Goal: Transaction & Acquisition: Purchase product/service

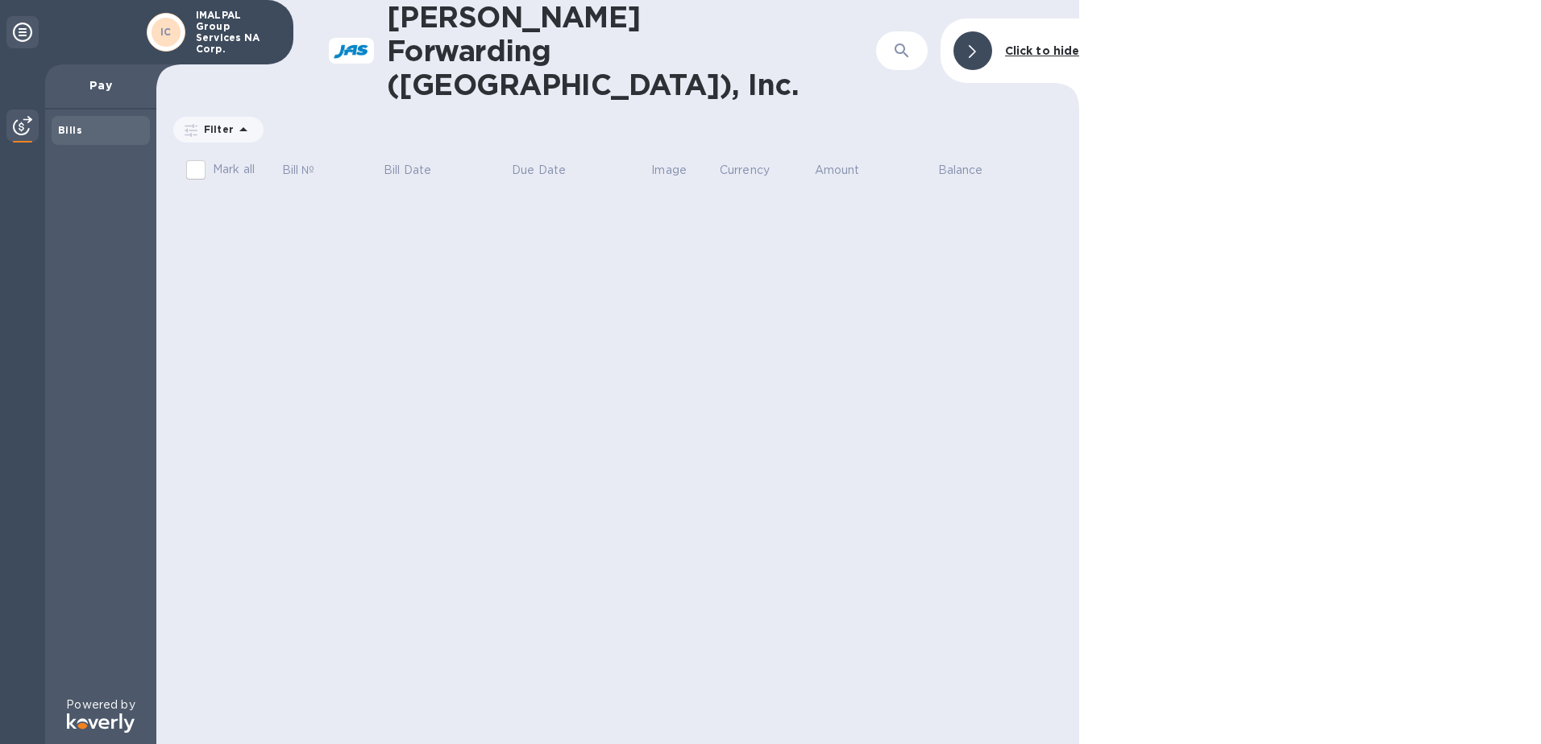
click at [95, 133] on div "Bills" at bounding box center [100, 130] width 85 height 16
click at [24, 125] on img at bounding box center [22, 125] width 19 height 19
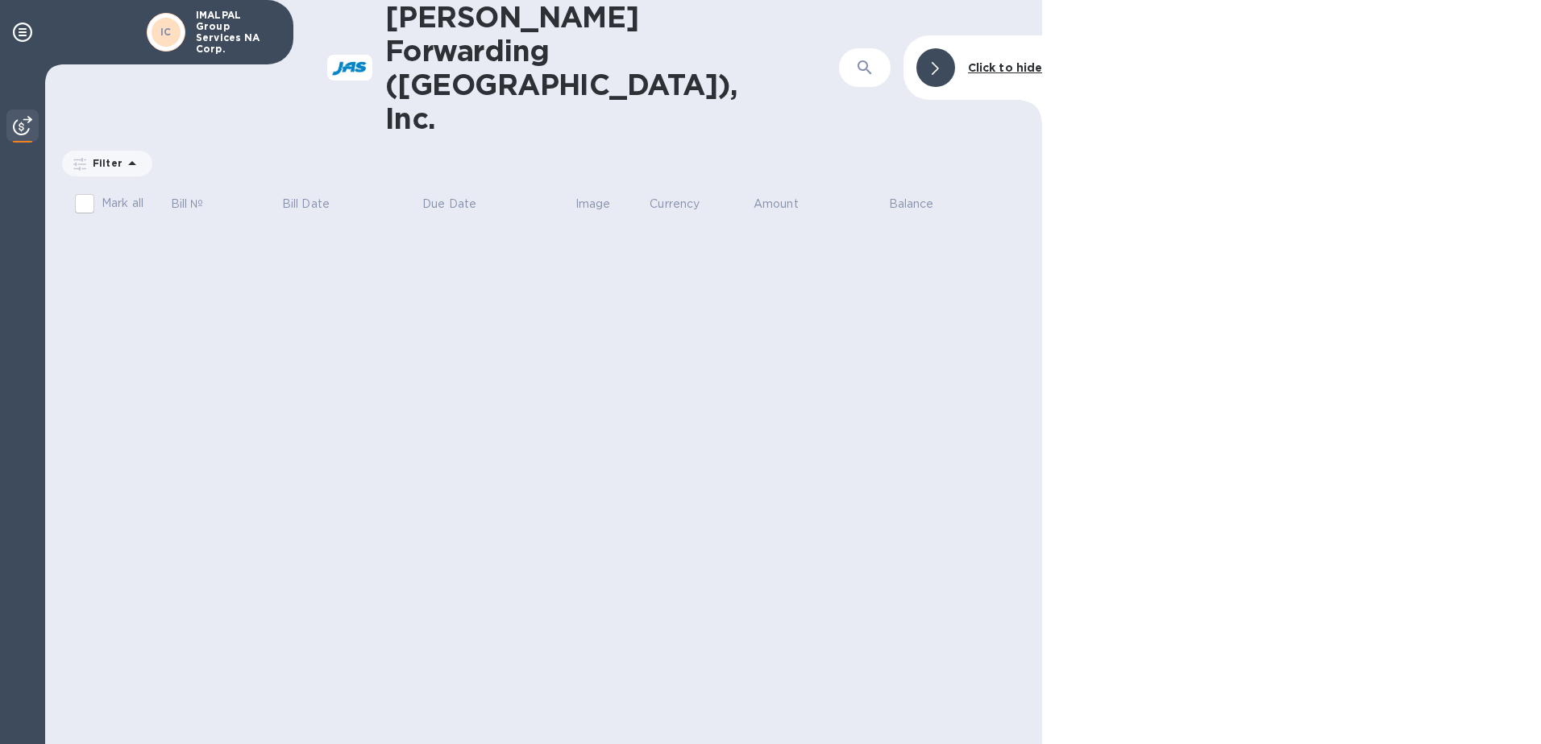
click at [24, 132] on img at bounding box center [22, 125] width 19 height 19
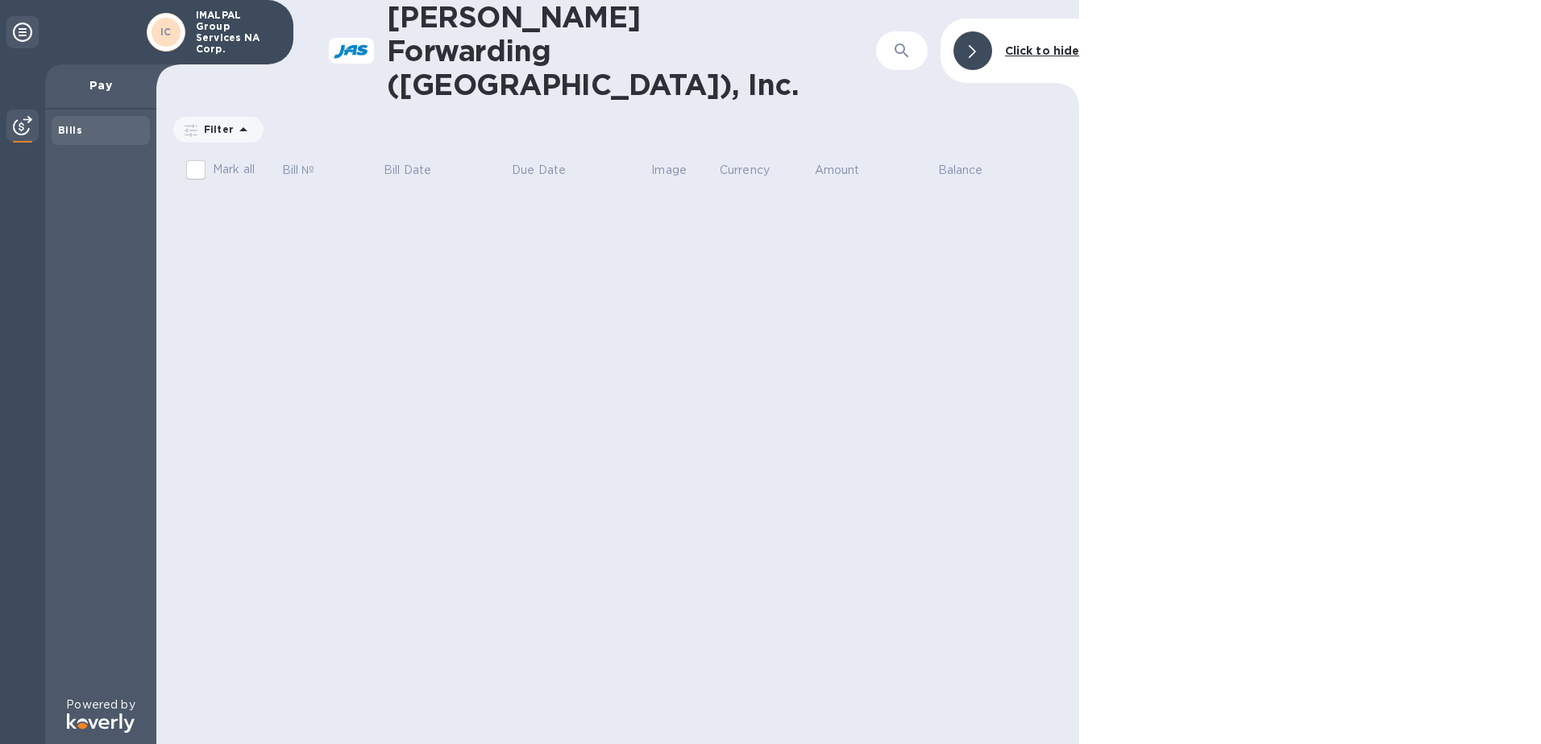
click at [62, 131] on b "Bills" at bounding box center [70, 130] width 24 height 12
click at [576, 288] on div "JAS Forwarding (USA), Inc. ​ Click to hide Filter Amount Mark all Bill № Bill D…" at bounding box center [617, 372] width 923 height 744
click at [222, 122] on p "Filter" at bounding box center [215, 129] width 36 height 14
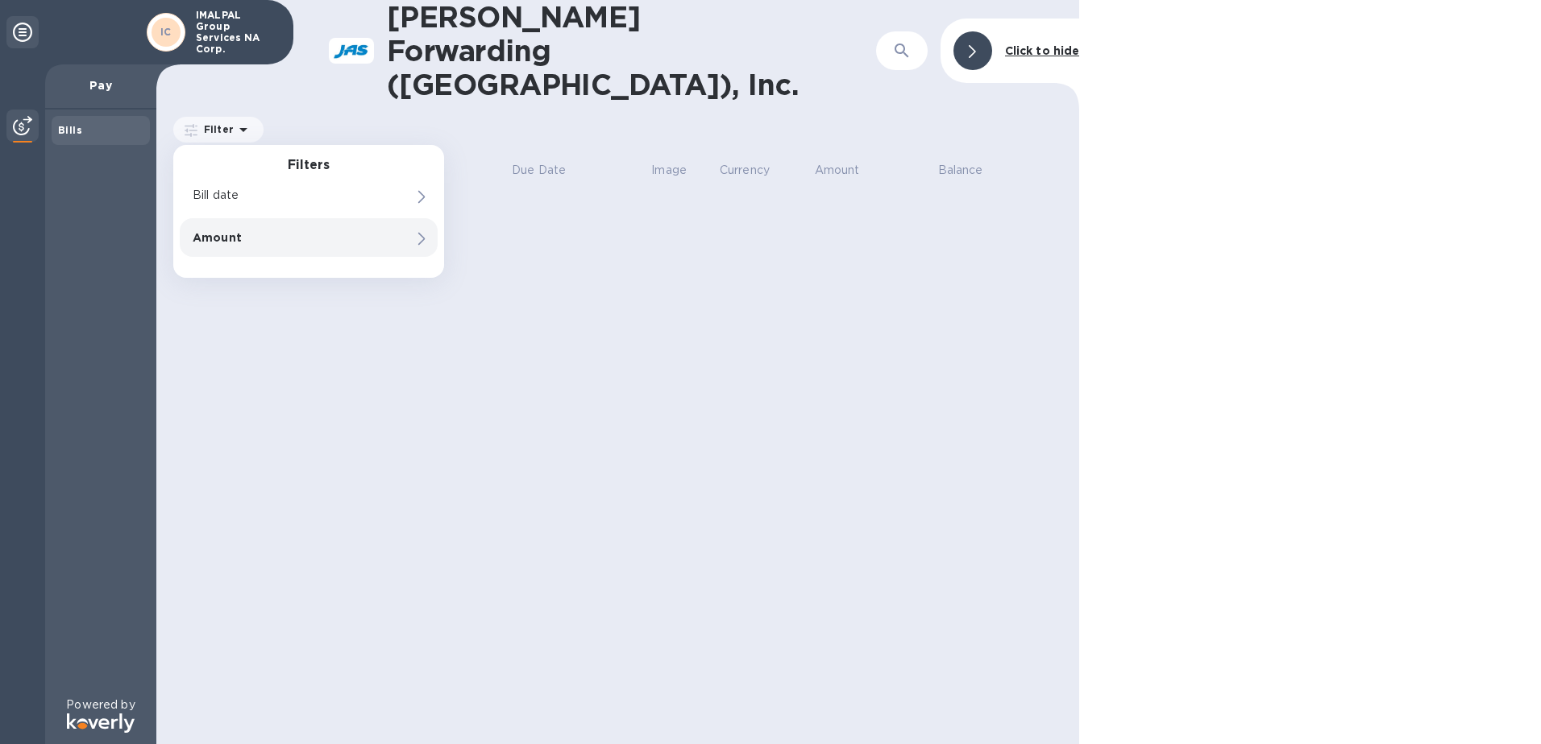
click at [221, 230] on p "Amount" at bounding box center [281, 238] width 177 height 16
click at [224, 188] on p "Bill date" at bounding box center [281, 196] width 177 height 16
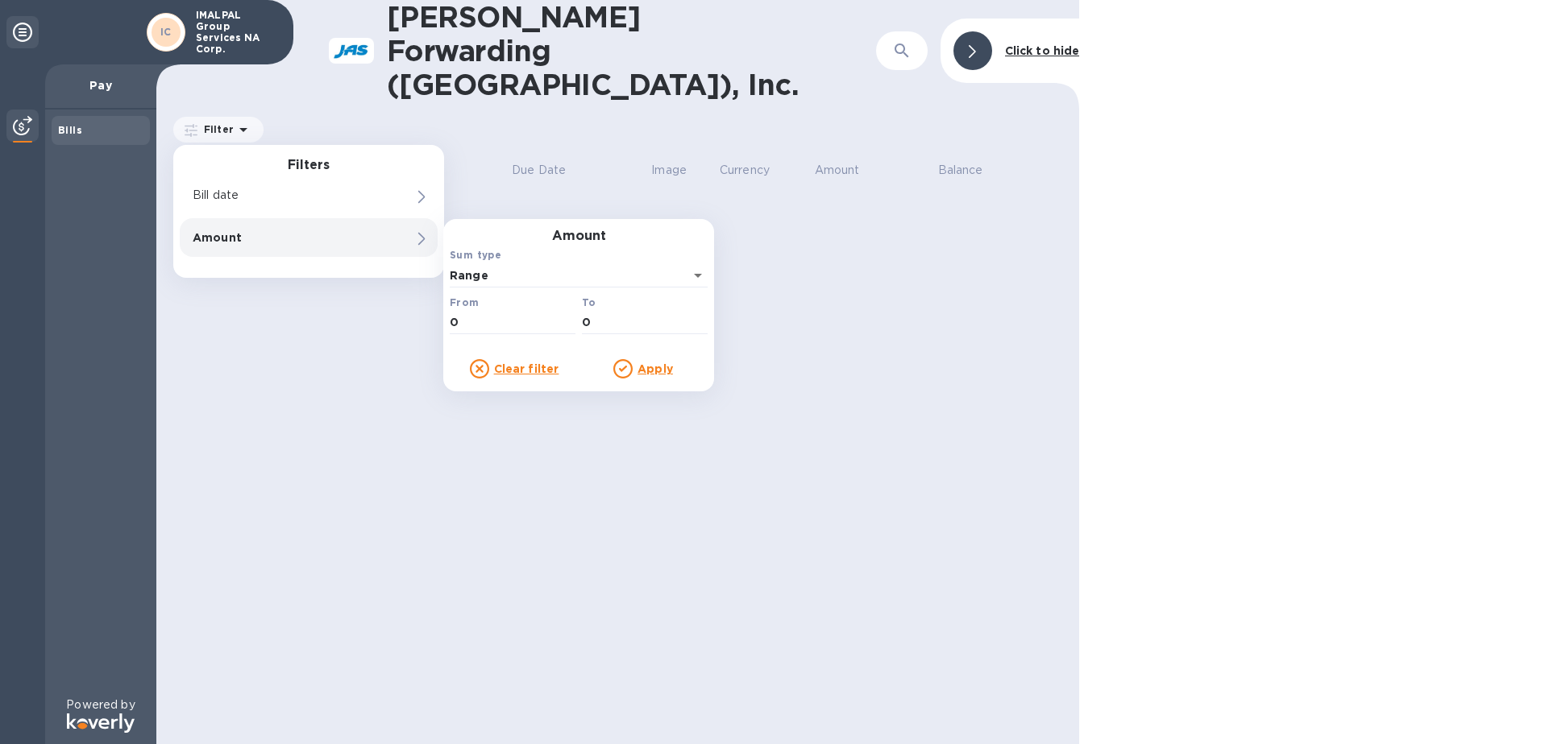
click at [536, 363] on u "Clear filter" at bounding box center [526, 369] width 65 height 13
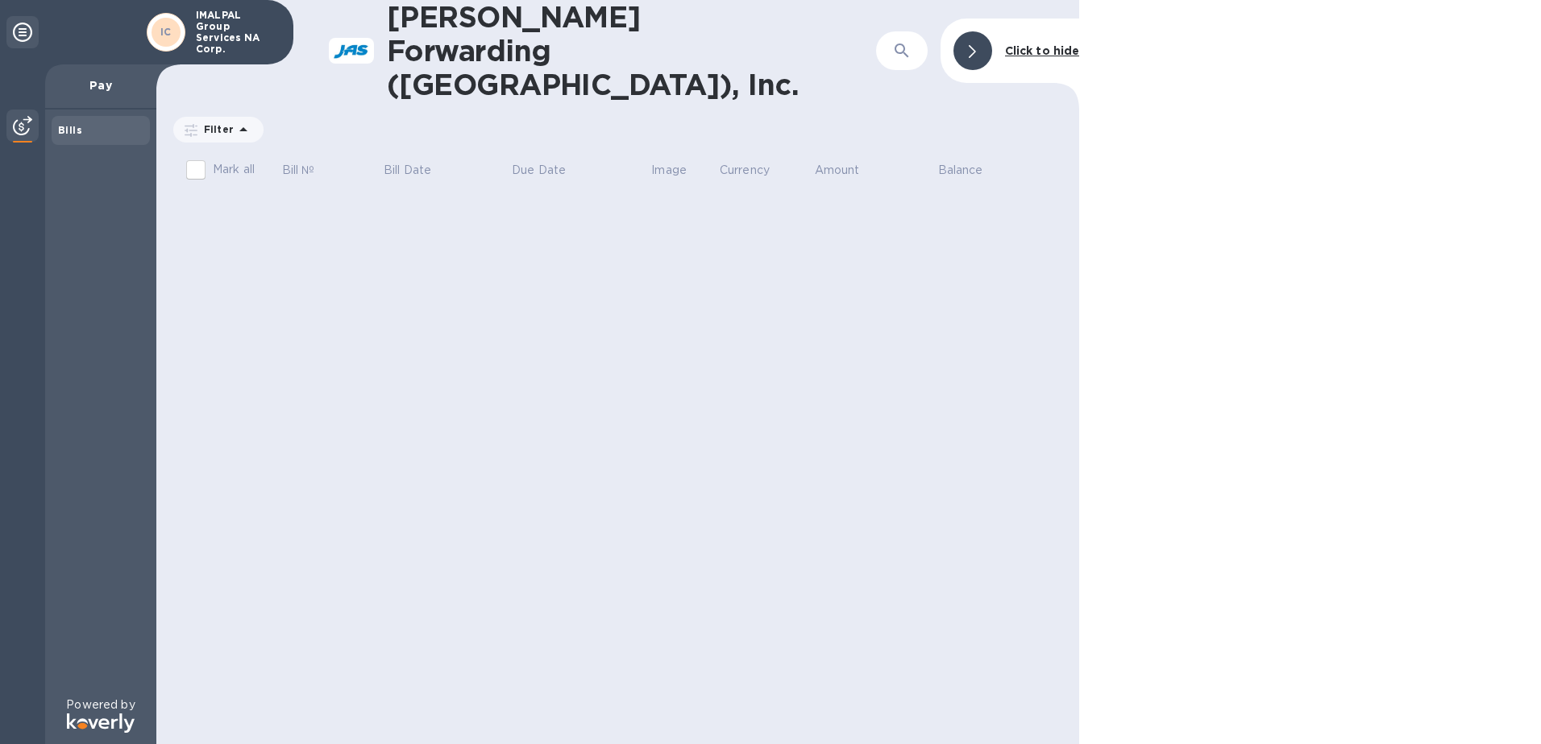
click at [420, 338] on div "JAS Forwarding (USA), Inc. ​ Click to hide Filter Amount Mark all Bill № Bill D…" at bounding box center [617, 372] width 923 height 744
click at [222, 122] on p "Filter" at bounding box center [215, 129] width 36 height 14
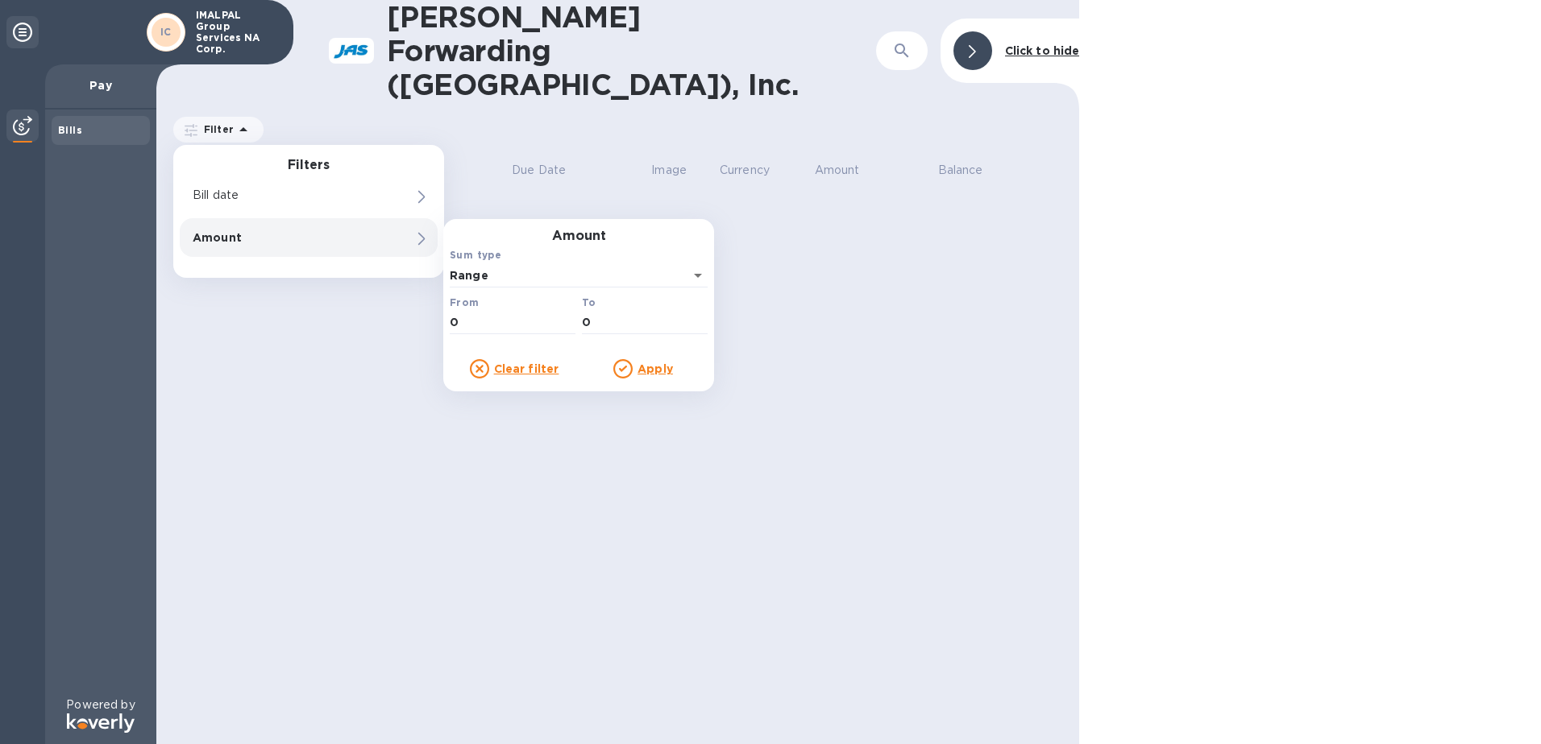
click at [860, 322] on div "JAS Forwarding (USA), Inc. ​ Click to hide Filter Filters Bill date Amount Amou…" at bounding box center [617, 372] width 923 height 744
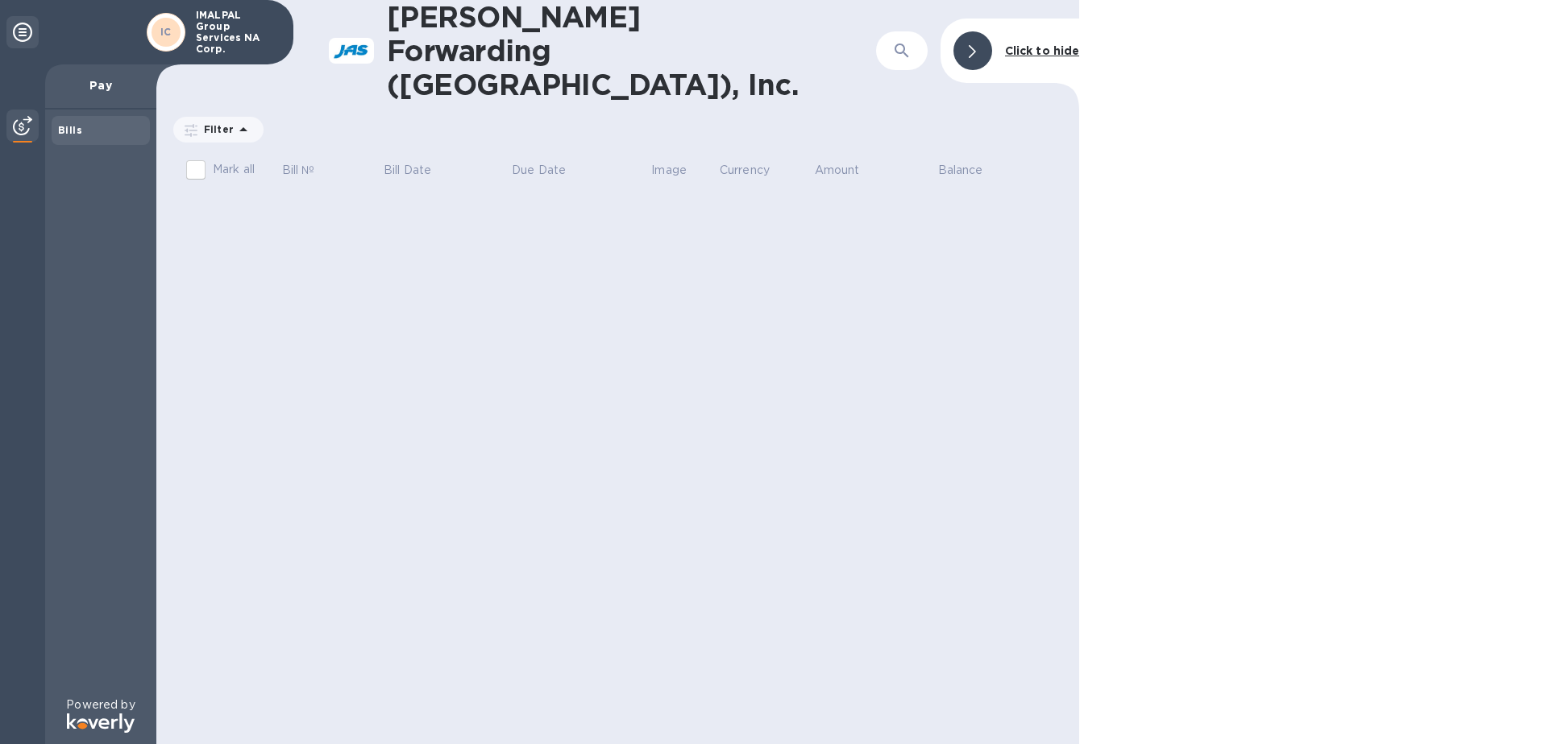
click at [858, 324] on div "JAS Forwarding (USA), Inc. ​ Click to hide Filter Amount Mark all Bill № Bill D…" at bounding box center [617, 372] width 923 height 744
click at [1020, 44] on b "Click to hide" at bounding box center [1042, 50] width 75 height 13
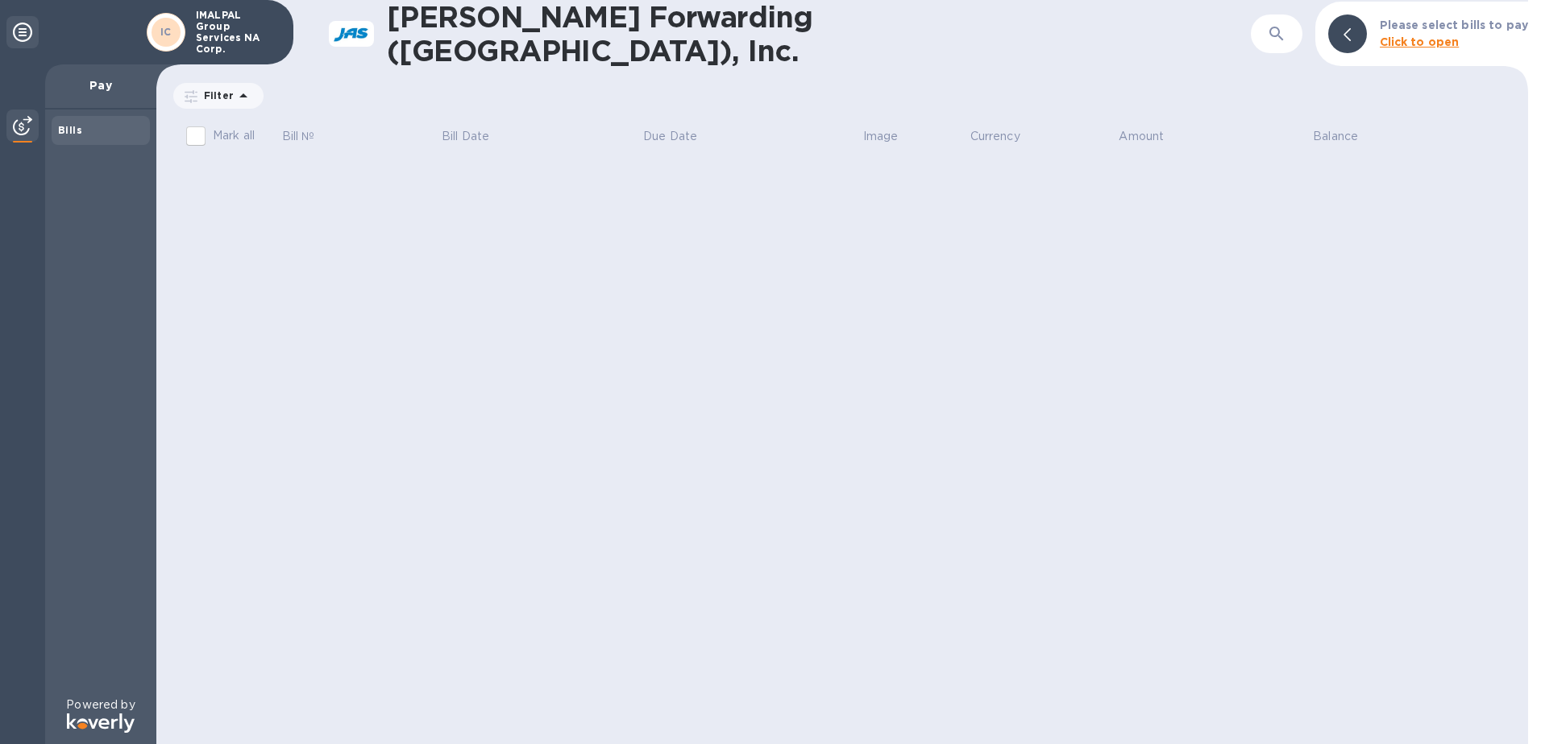
click at [538, 500] on div "JAS Forwarding (USA), Inc. ​ Please select bills to pay Click to open Filter Am…" at bounding box center [841, 372] width 1371 height 744
click at [191, 39] on div "IMALPAL Group Services NA Corp." at bounding box center [236, 32] width 95 height 52
click at [167, 39] on div "IC" at bounding box center [165, 32] width 29 height 29
click at [234, 22] on p "IMALPAL Group Services NA Corp." at bounding box center [236, 32] width 81 height 45
click at [20, 27] on icon at bounding box center [22, 32] width 19 height 19
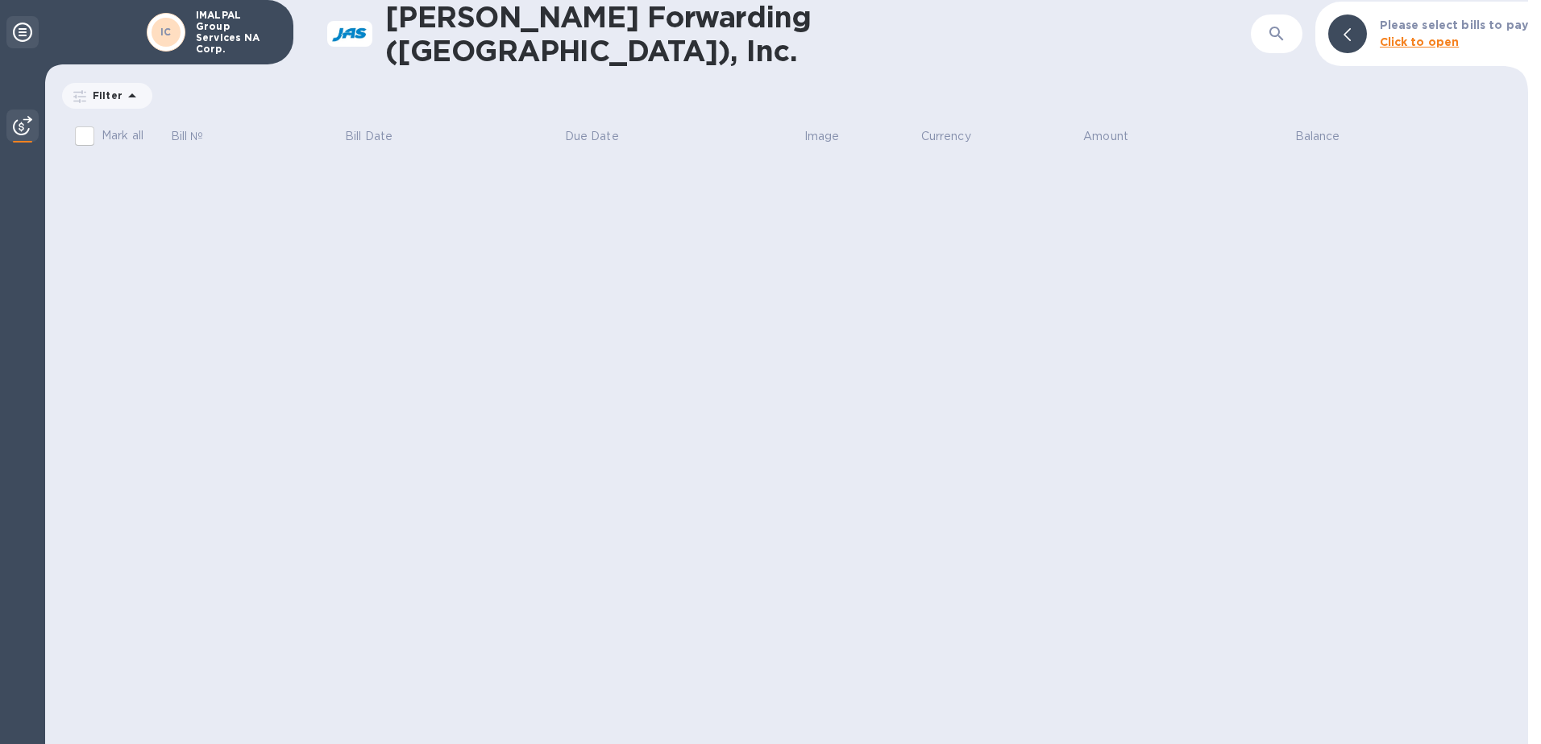
click at [26, 33] on icon at bounding box center [22, 32] width 19 height 19
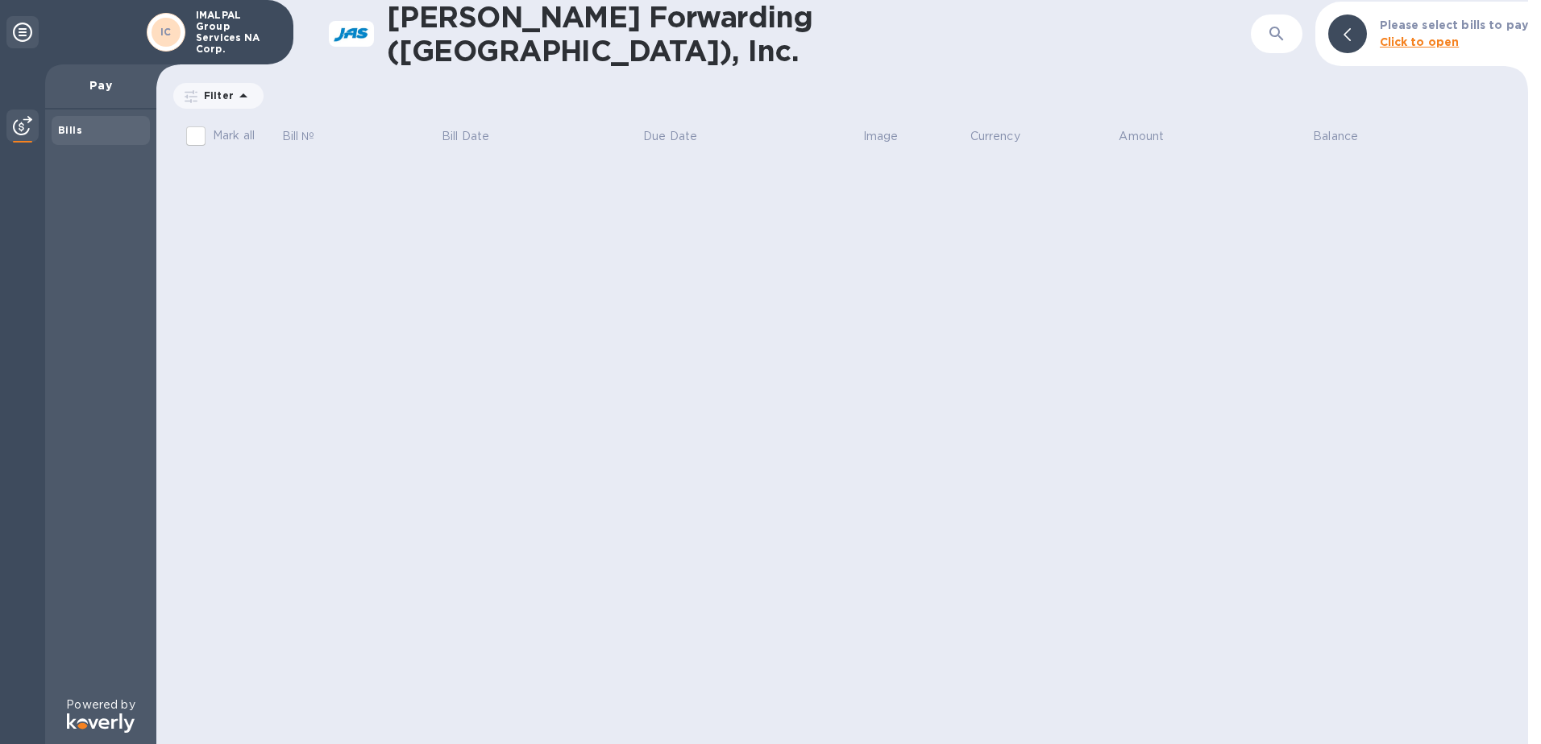
click at [217, 23] on p "IMALPAL Group Services NA Corp." at bounding box center [236, 32] width 81 height 45
click at [539, 35] on h1 "[PERSON_NAME] Forwarding ([GEOGRAPHIC_DATA]), Inc." at bounding box center [747, 34] width 720 height 68
click at [191, 131] on input "Mark all" at bounding box center [196, 136] width 34 height 34
checkbox input "false"
click at [234, 98] on icon at bounding box center [243, 95] width 19 height 19
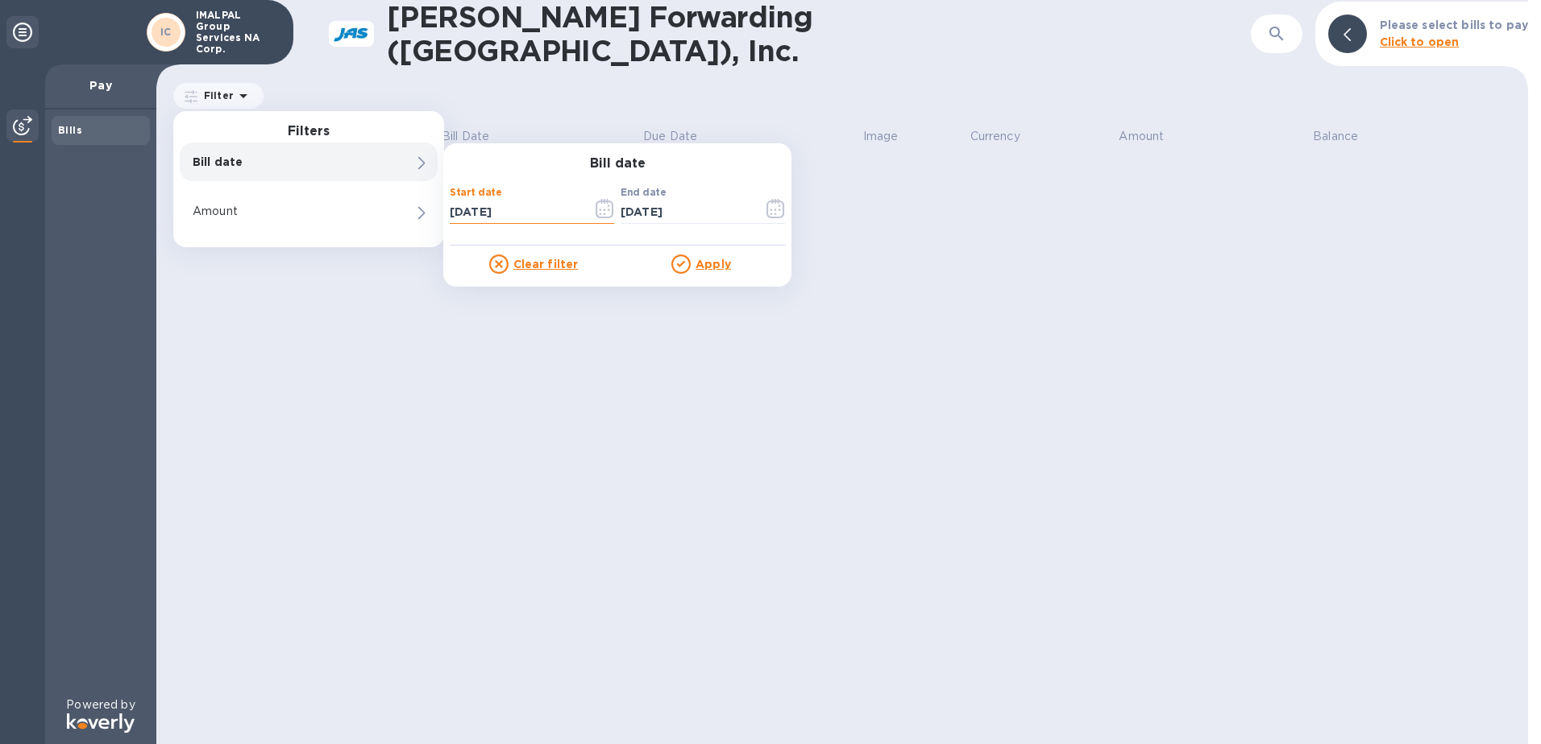
click at [483, 214] on input "08/31/2025" at bounding box center [515, 212] width 130 height 24
drag, startPoint x: 465, startPoint y: 203, endPoint x: 474, endPoint y: 236, distance: 34.2
click at [465, 205] on input "08/31/2025" at bounding box center [515, 212] width 130 height 24
click at [500, 201] on input "03/12/025_" at bounding box center [515, 212] width 130 height 24
click at [778, 202] on icon "button" at bounding box center [775, 208] width 19 height 19
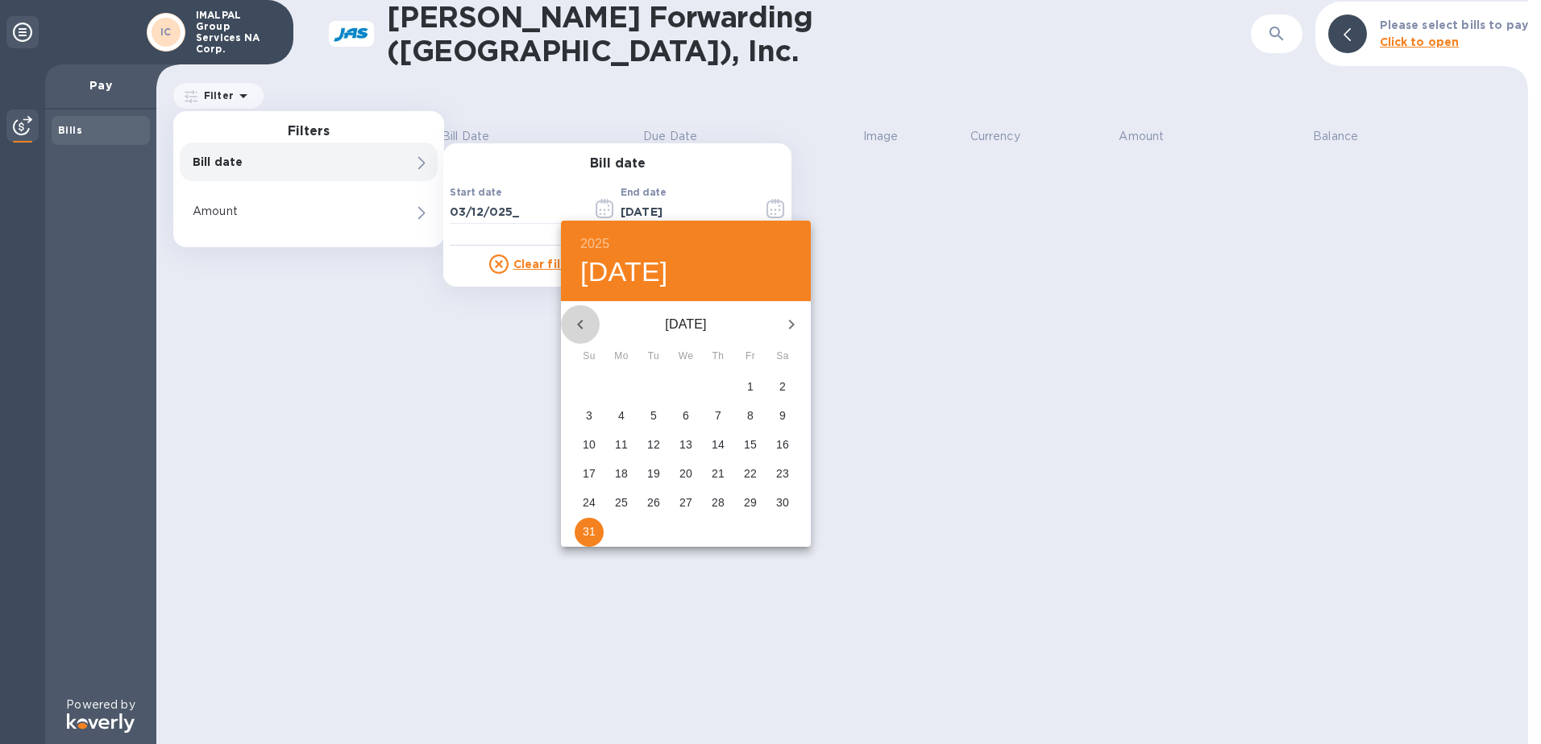
click at [579, 326] on icon "button" at bounding box center [580, 325] width 6 height 10
click at [655, 381] on p "1" at bounding box center [653, 387] width 6 height 16
type input "08/31/2025"
type input "07/01/2025"
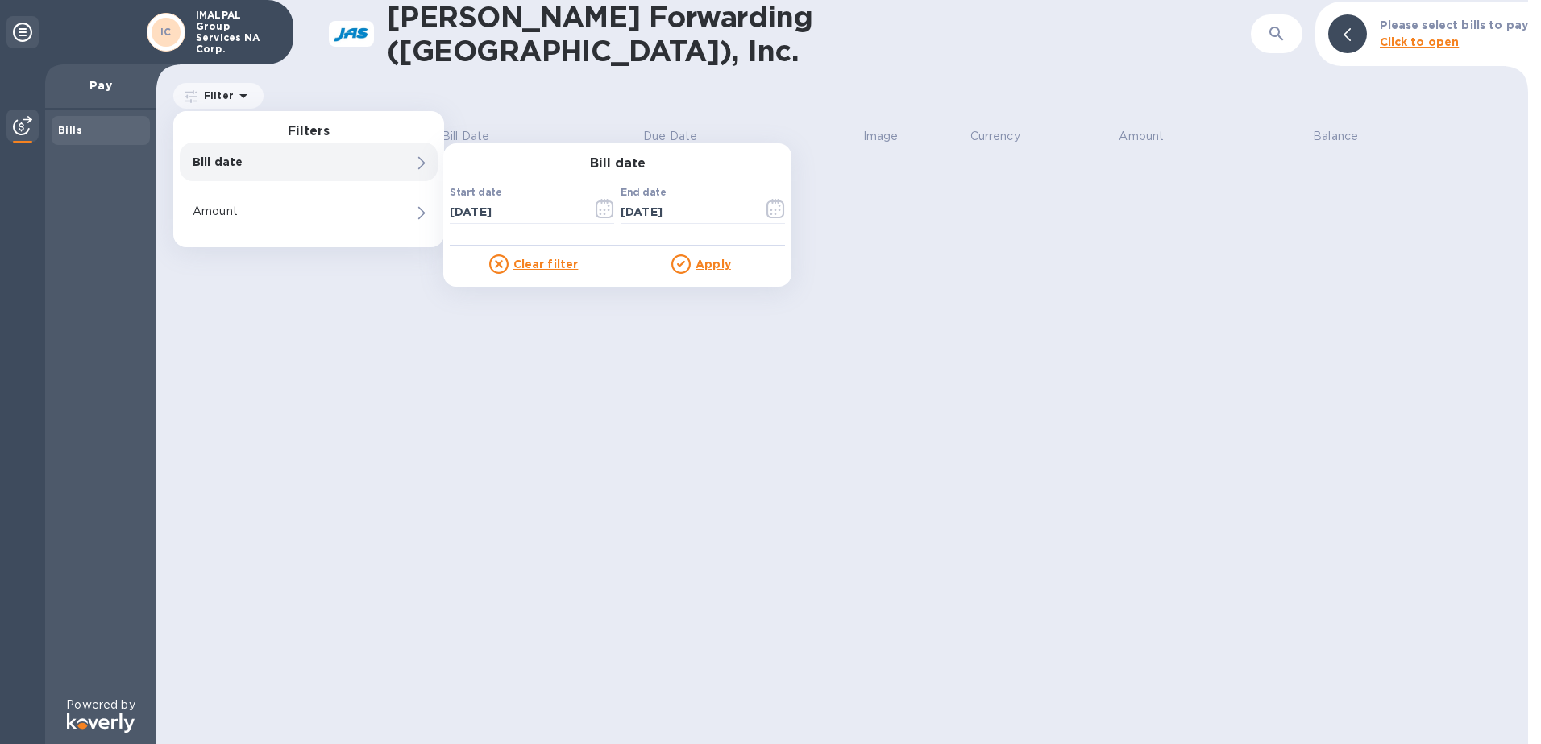
click at [703, 258] on u "Apply" at bounding box center [712, 264] width 35 height 13
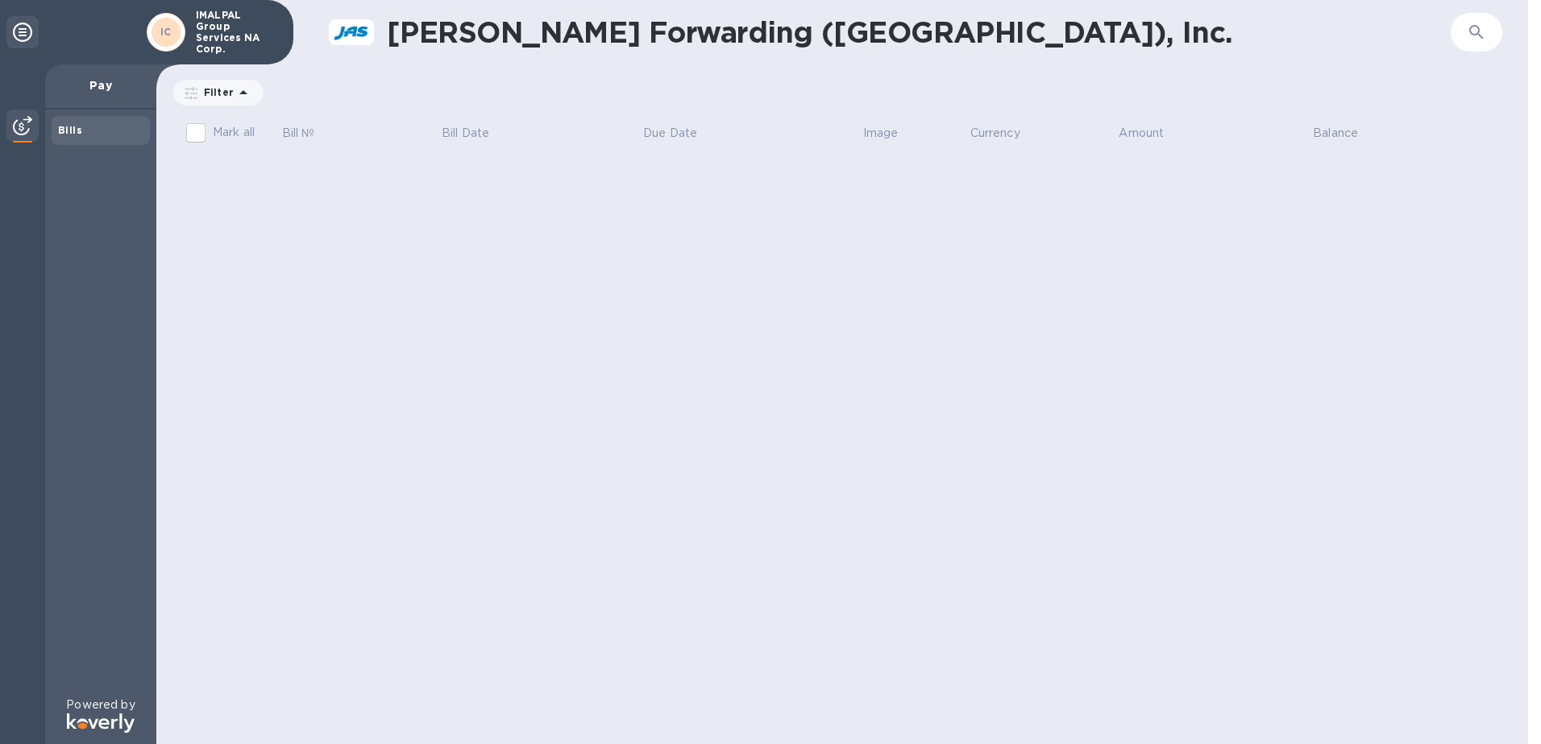
click at [0, 0] on span "08/31/2025 to 07/01/2025" at bounding box center [0, 0] width 0 height 0
click at [0, 0] on icon "button" at bounding box center [0, 0] width 0 height 0
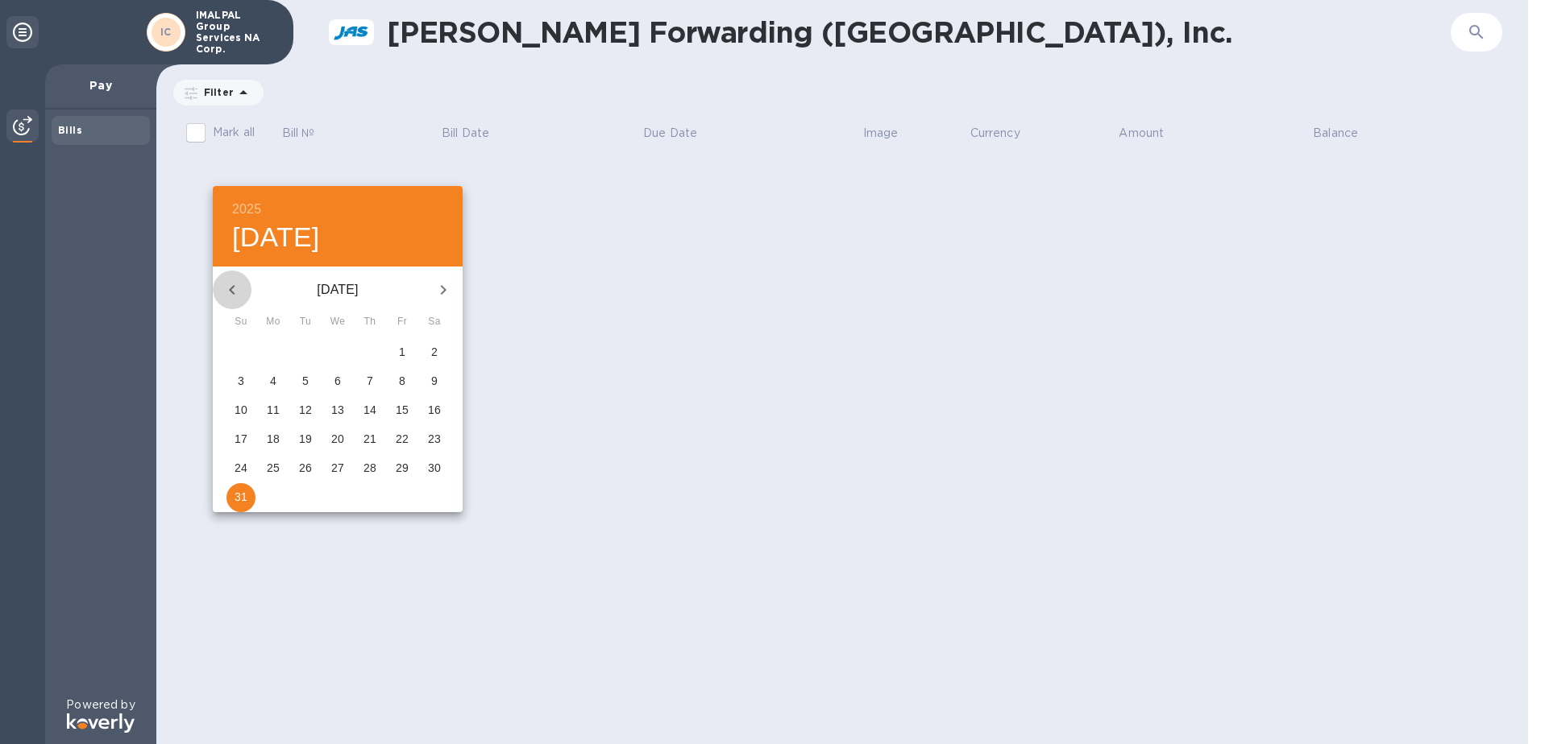
click at [231, 288] on icon "button" at bounding box center [232, 290] width 6 height 10
click at [297, 351] on span "1" at bounding box center [305, 352] width 29 height 16
type input "07/01/2025"
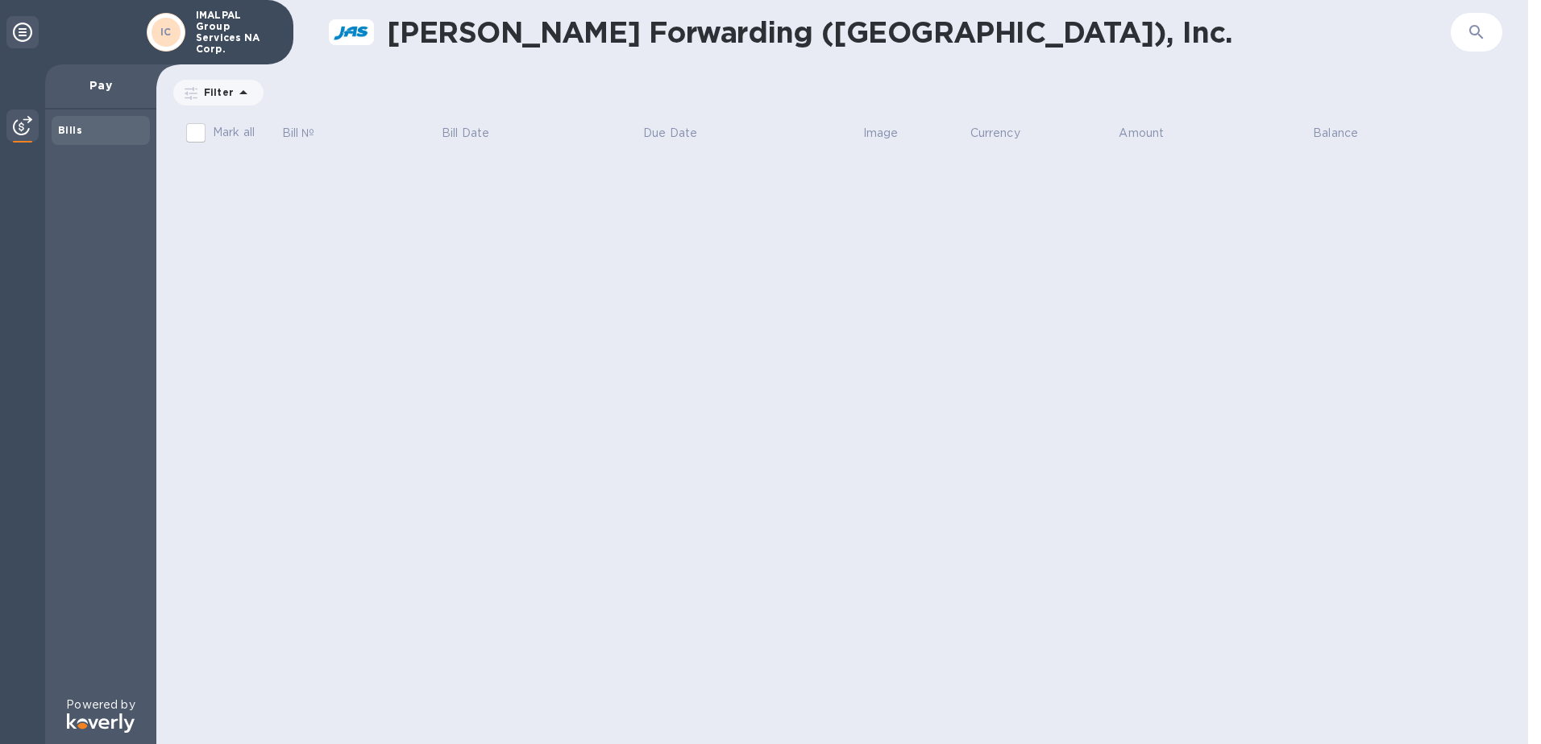
click at [0, 0] on input "07/01/2025" at bounding box center [0, 0] width 0 height 0
click at [0, 0] on icon "button" at bounding box center [0, 0] width 0 height 0
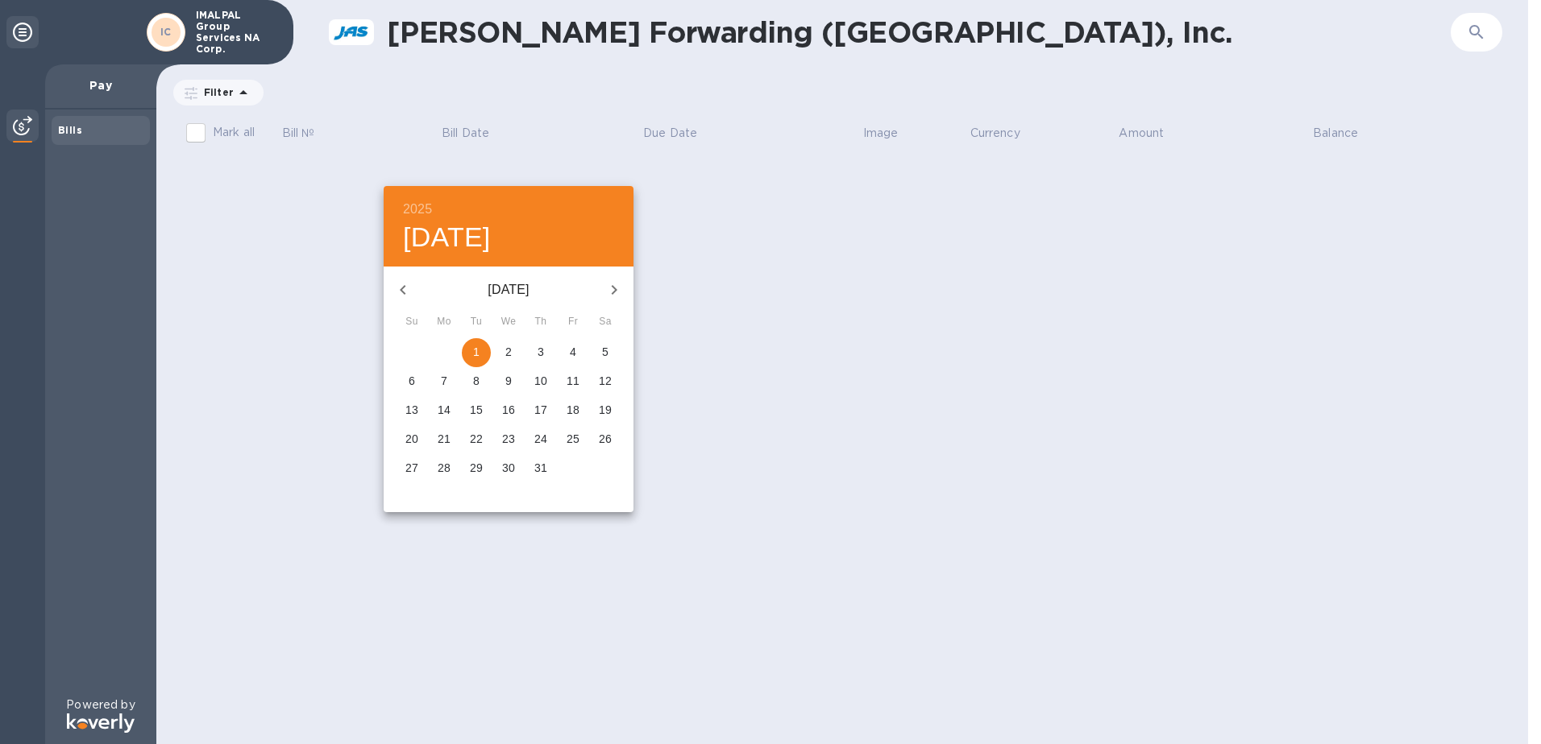
click at [611, 284] on icon "button" at bounding box center [613, 289] width 19 height 19
click at [574, 462] on p "29" at bounding box center [572, 468] width 13 height 16
type input "08/29/2025"
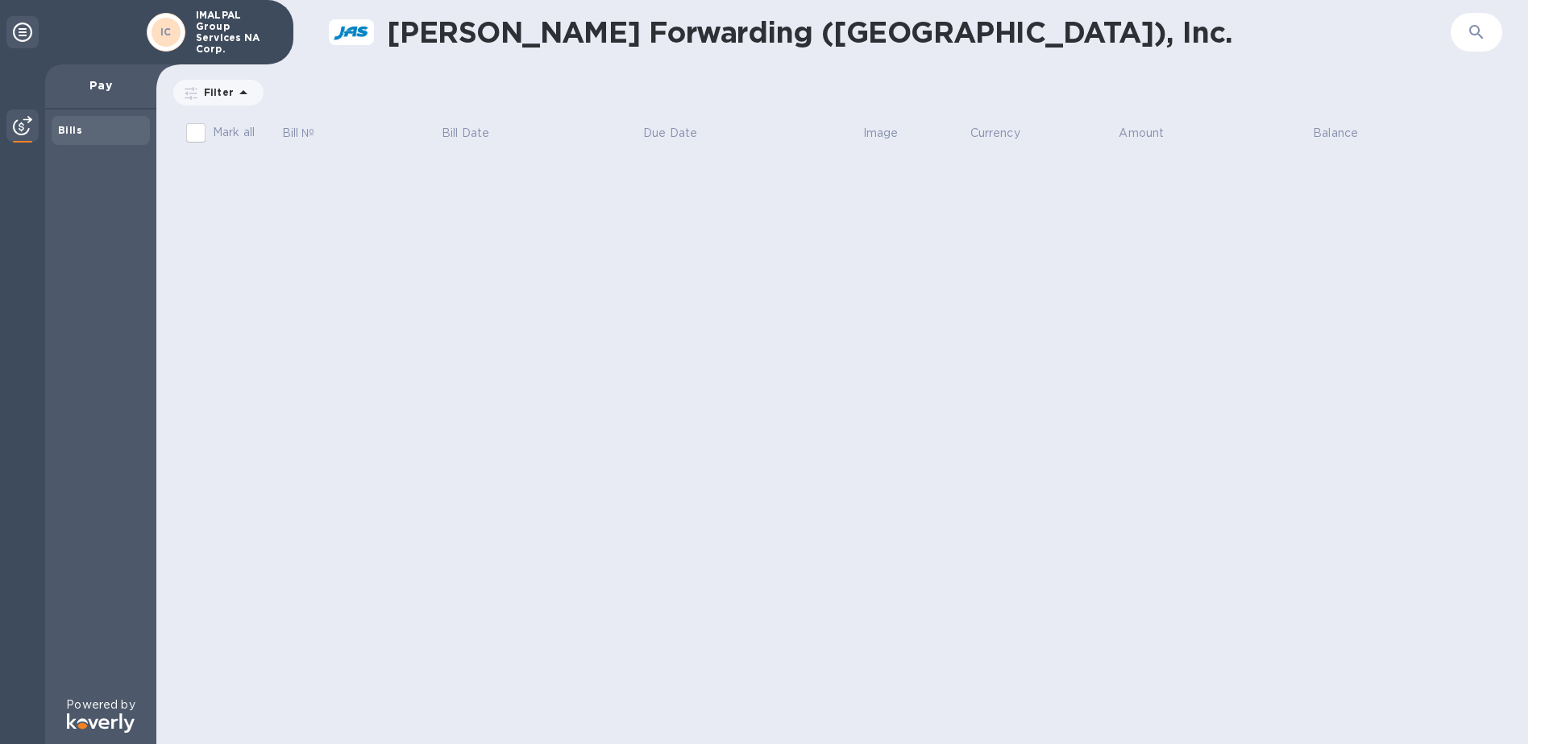
drag, startPoint x: 534, startPoint y: 218, endPoint x: 490, endPoint y: 379, distance: 167.1
click at [0, 0] on p "Apply" at bounding box center [0, 0] width 0 height 0
click at [0, 0] on icon at bounding box center [0, 0] width 0 height 0
click at [228, 22] on p "IMALPAL Group Services NA Corp." at bounding box center [236, 32] width 81 height 45
click at [224, 89] on p "Filter" at bounding box center [215, 92] width 36 height 14
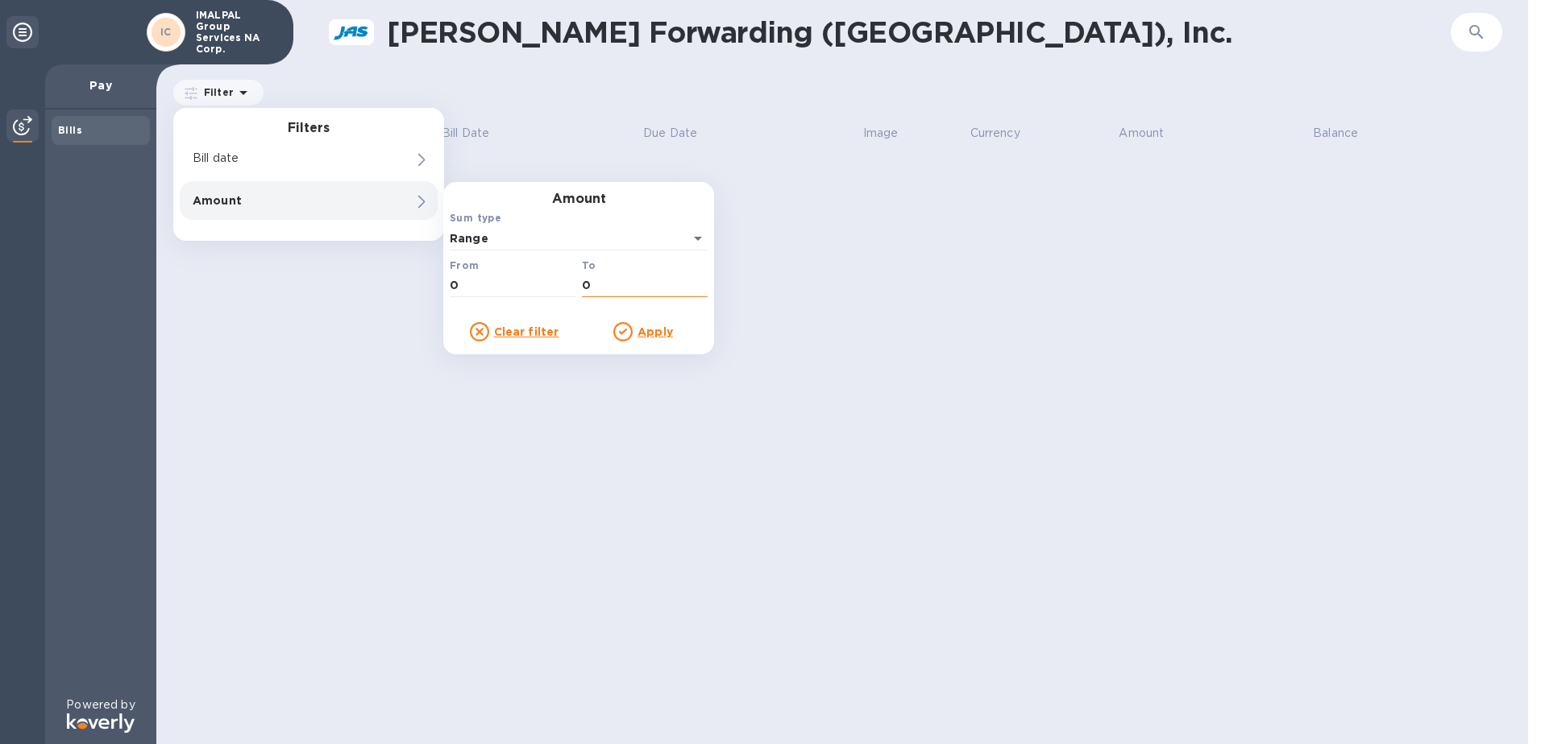
click at [616, 285] on input "0" at bounding box center [645, 286] width 126 height 24
type input "500"
click at [660, 336] on u "Apply" at bounding box center [654, 332] width 35 height 13
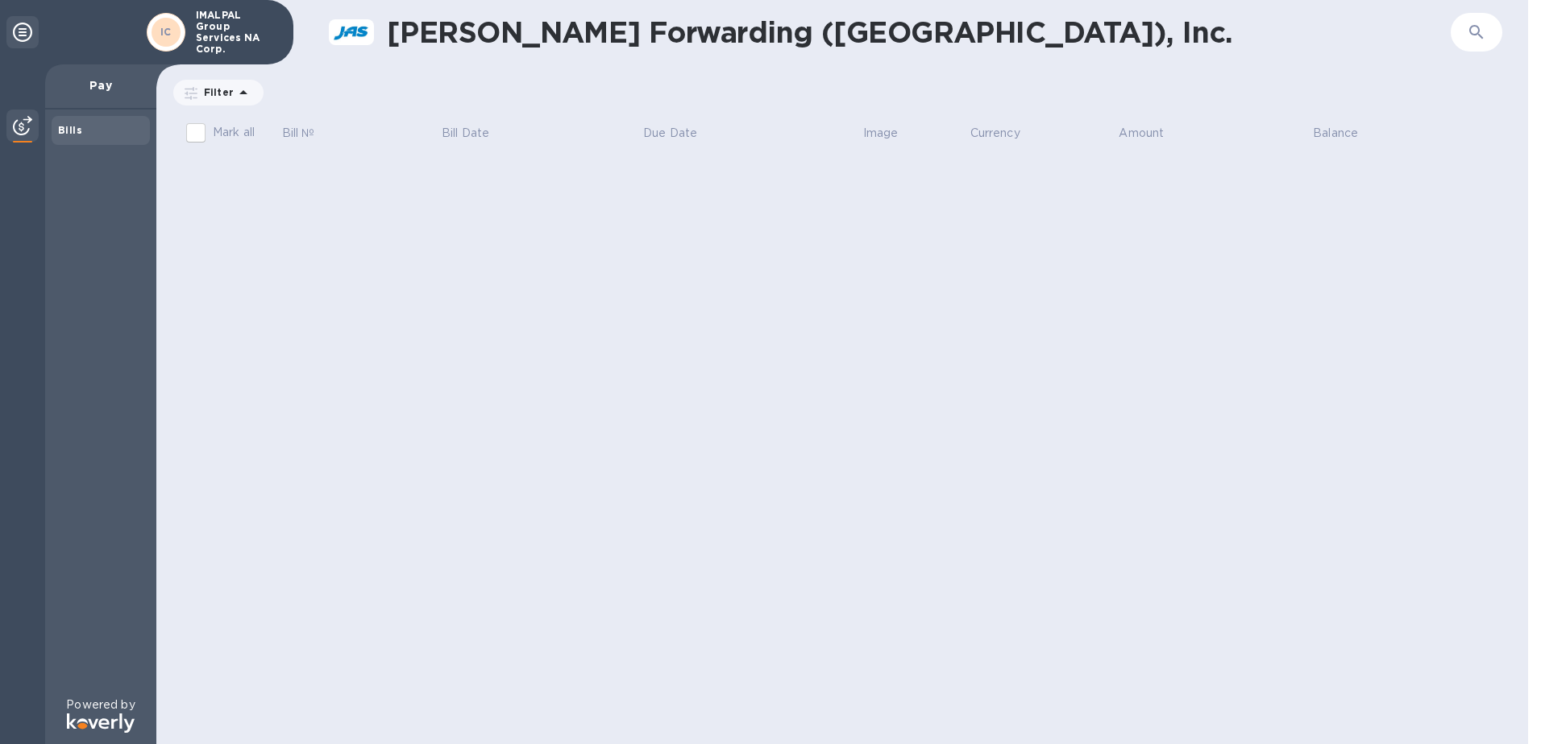
click at [673, 462] on div "JAS Forwarding (USA), Inc. ​ Filter Amount Range: 0 to 500 Mark all Bill № Bill…" at bounding box center [841, 372] width 1371 height 744
click at [22, 35] on icon at bounding box center [22, 32] width 19 height 19
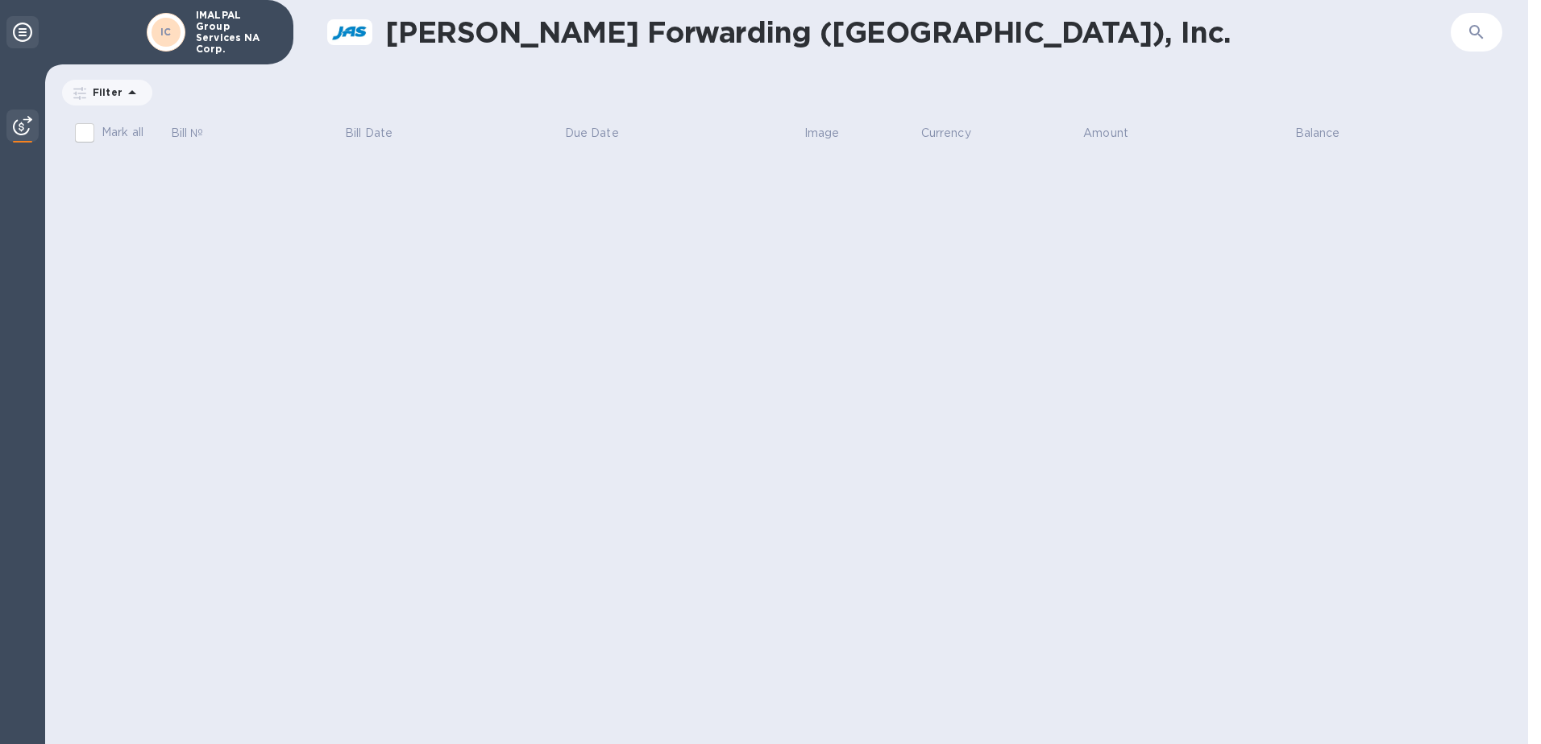
click at [22, 31] on icon at bounding box center [22, 32] width 19 height 19
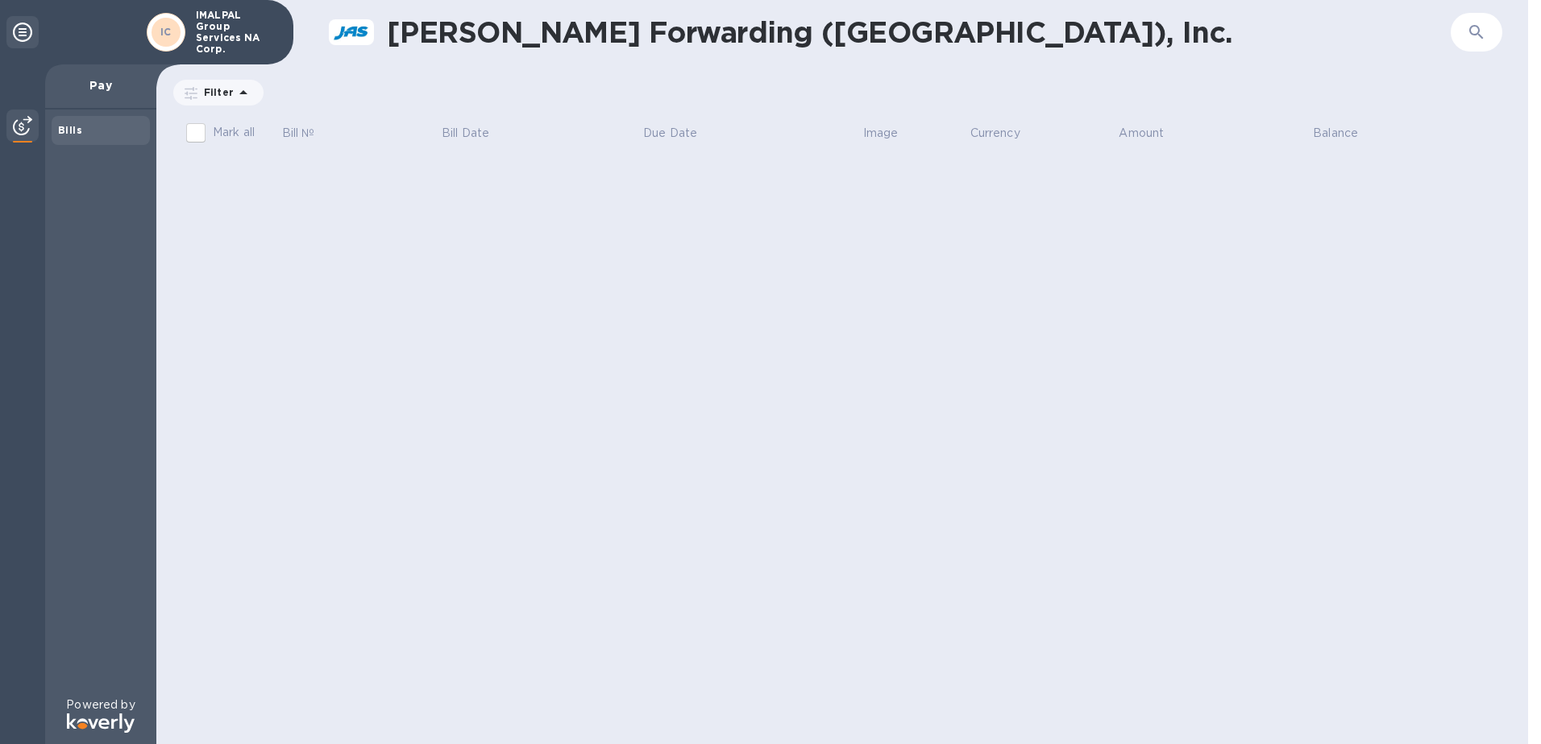
click at [22, 31] on icon at bounding box center [22, 32] width 19 height 19
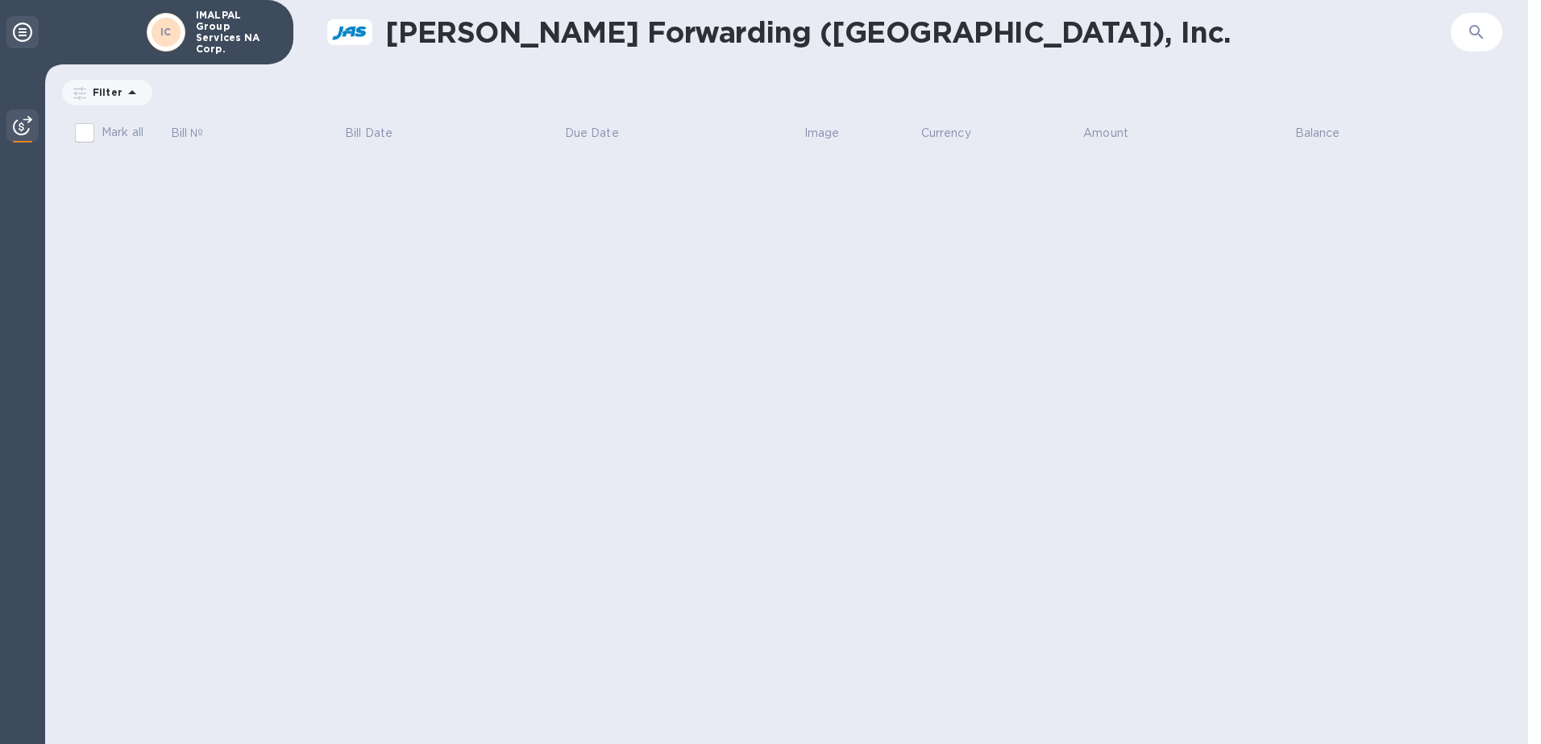
click at [22, 31] on icon at bounding box center [22, 32] width 19 height 19
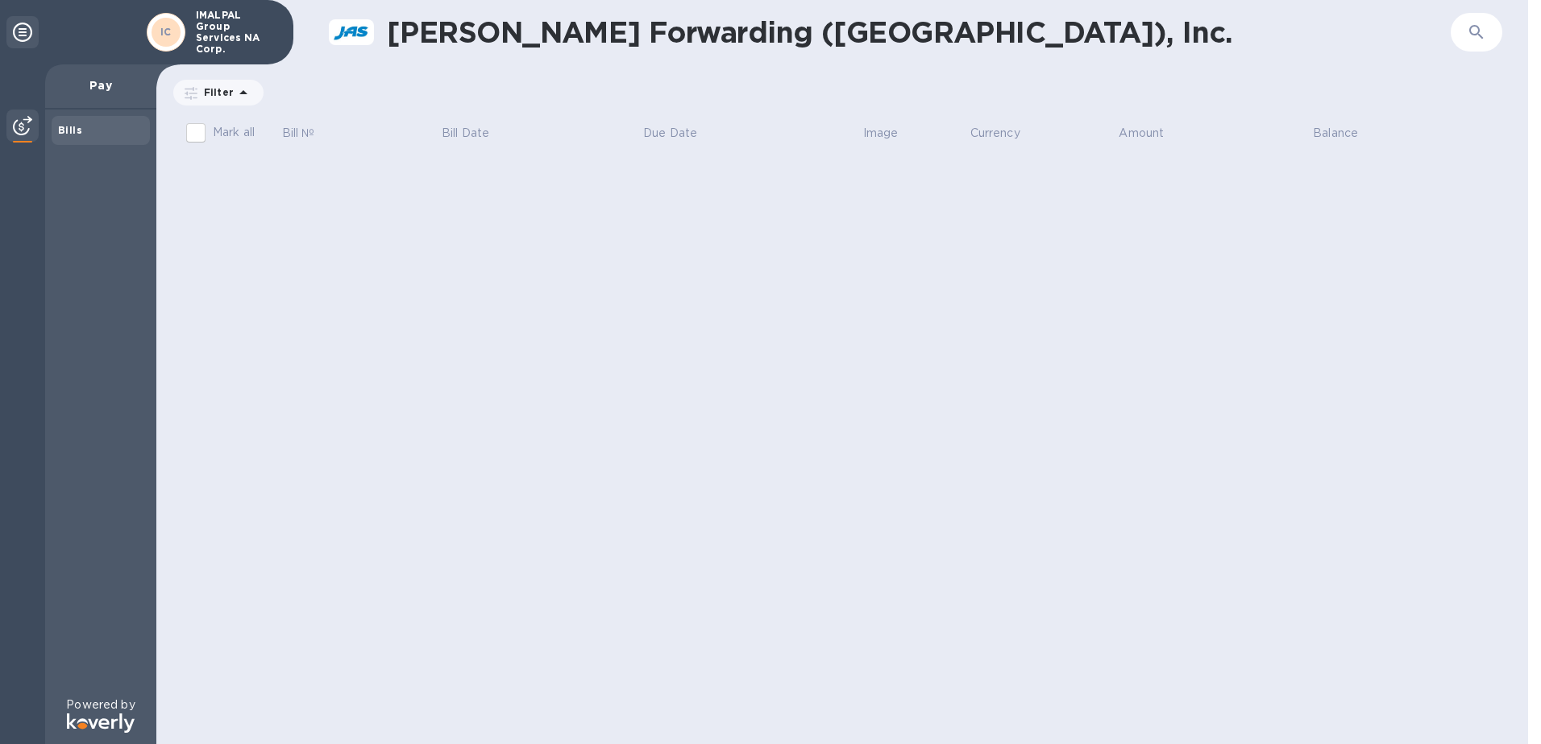
click at [168, 35] on b "IC" at bounding box center [165, 32] width 11 height 12
click at [215, 23] on p "IMALPAL Group Services NA Corp." at bounding box center [236, 32] width 81 height 45
click at [224, 31] on p "IMALPAL Group Services NA Corp." at bounding box center [236, 32] width 81 height 45
click at [301, 255] on div "JAS Forwarding (USA), Inc. ​ Filter Amount Range: 0 to 500 Mark all Bill № Bill…" at bounding box center [841, 372] width 1371 height 744
click at [24, 126] on img at bounding box center [22, 125] width 19 height 19
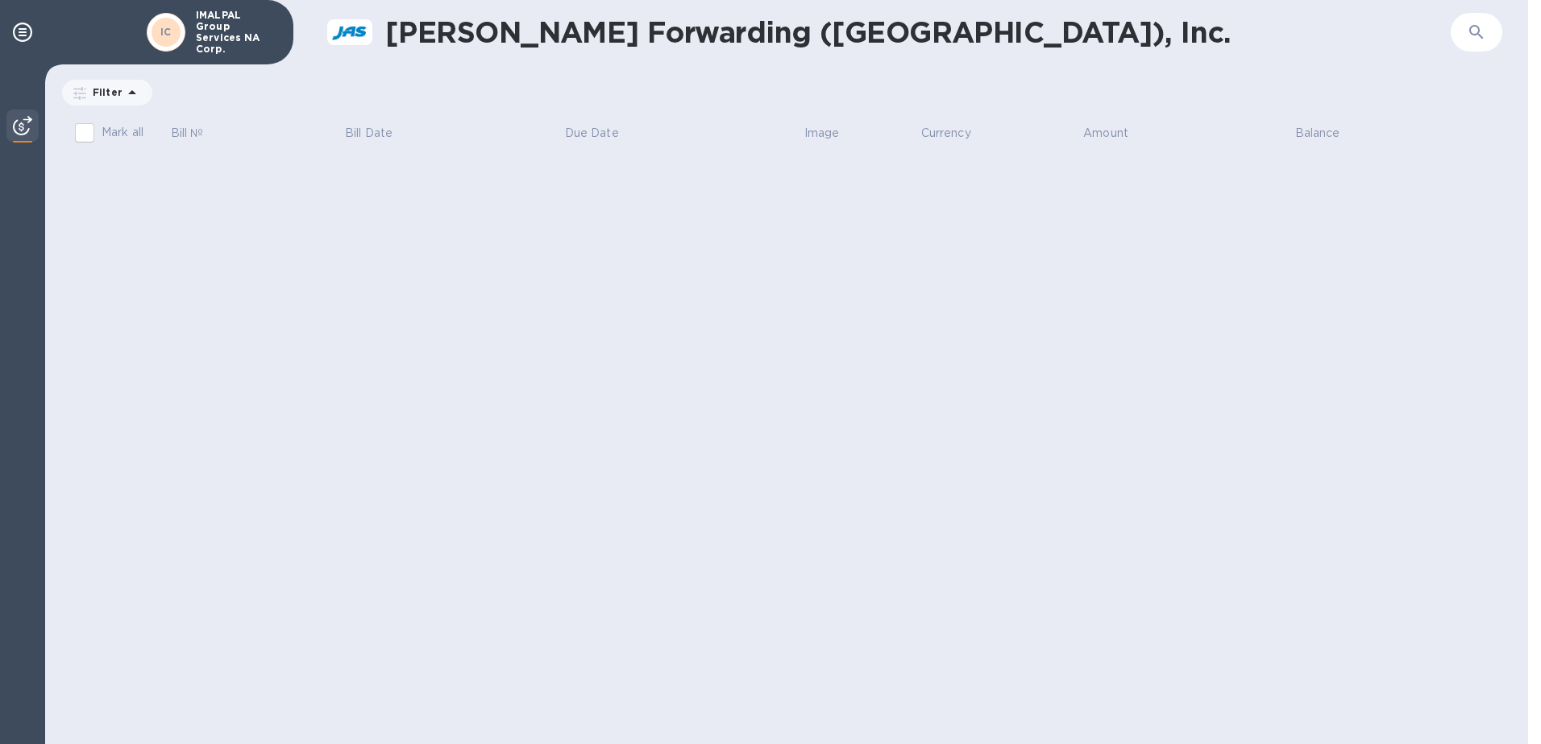
click at [24, 126] on img at bounding box center [22, 125] width 19 height 19
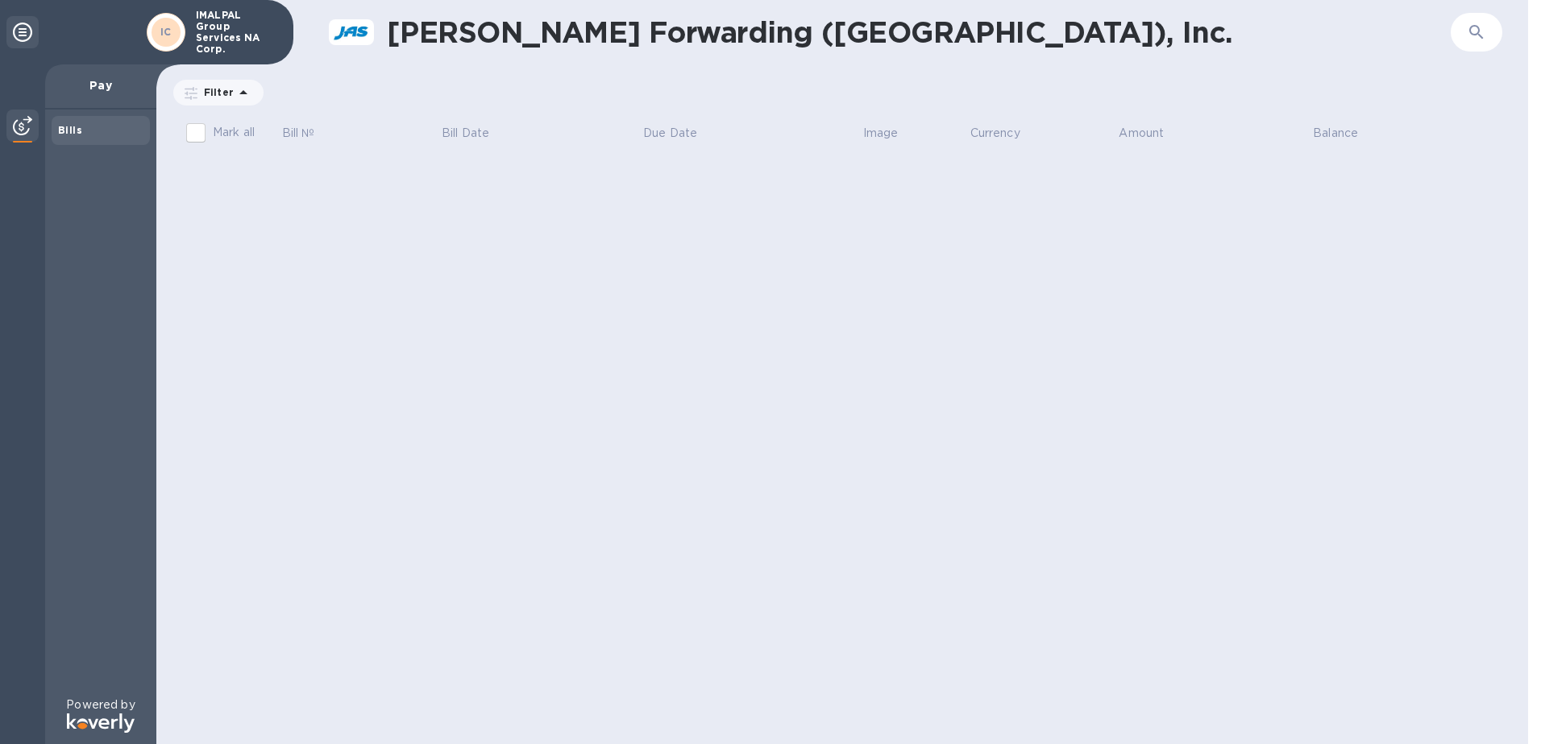
click at [375, 275] on div "JAS Forwarding (USA), Inc. ​ Filter Amount Range: 0 to 500 Mark all Bill № Bill…" at bounding box center [841, 372] width 1371 height 744
click at [223, 15] on p "IMALPAL Group Services NA Corp." at bounding box center [236, 32] width 81 height 45
drag, startPoint x: 212, startPoint y: 43, endPoint x: 162, endPoint y: 35, distance: 50.5
click at [162, 35] on b "IC" at bounding box center [165, 32] width 11 height 12
click at [213, 33] on p "IMALPAL Group Services NA Corp." at bounding box center [236, 32] width 81 height 45
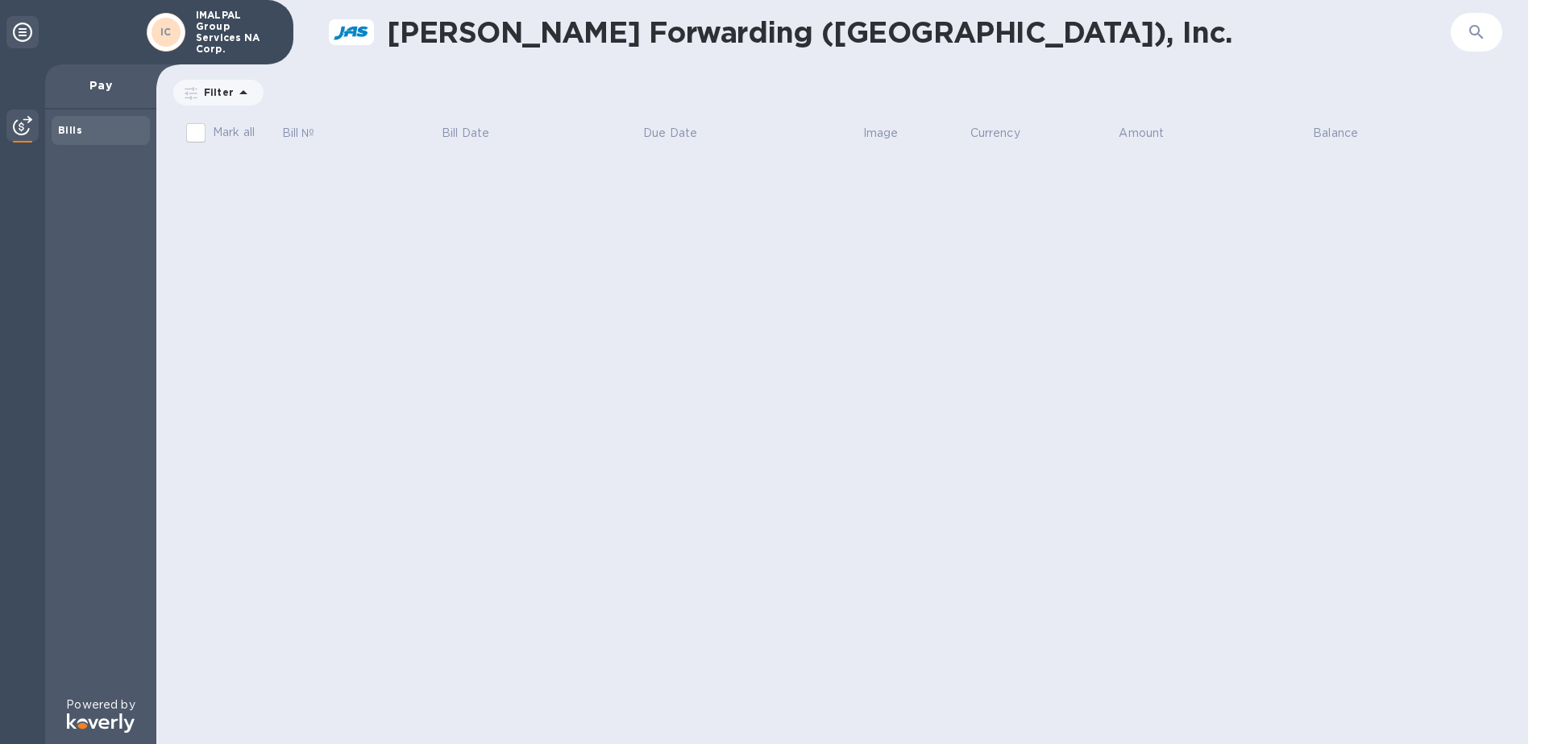
click at [212, 44] on p "IMALPAL Group Services NA Corp." at bounding box center [236, 32] width 81 height 45
click at [170, 28] on b "IC" at bounding box center [165, 32] width 11 height 12
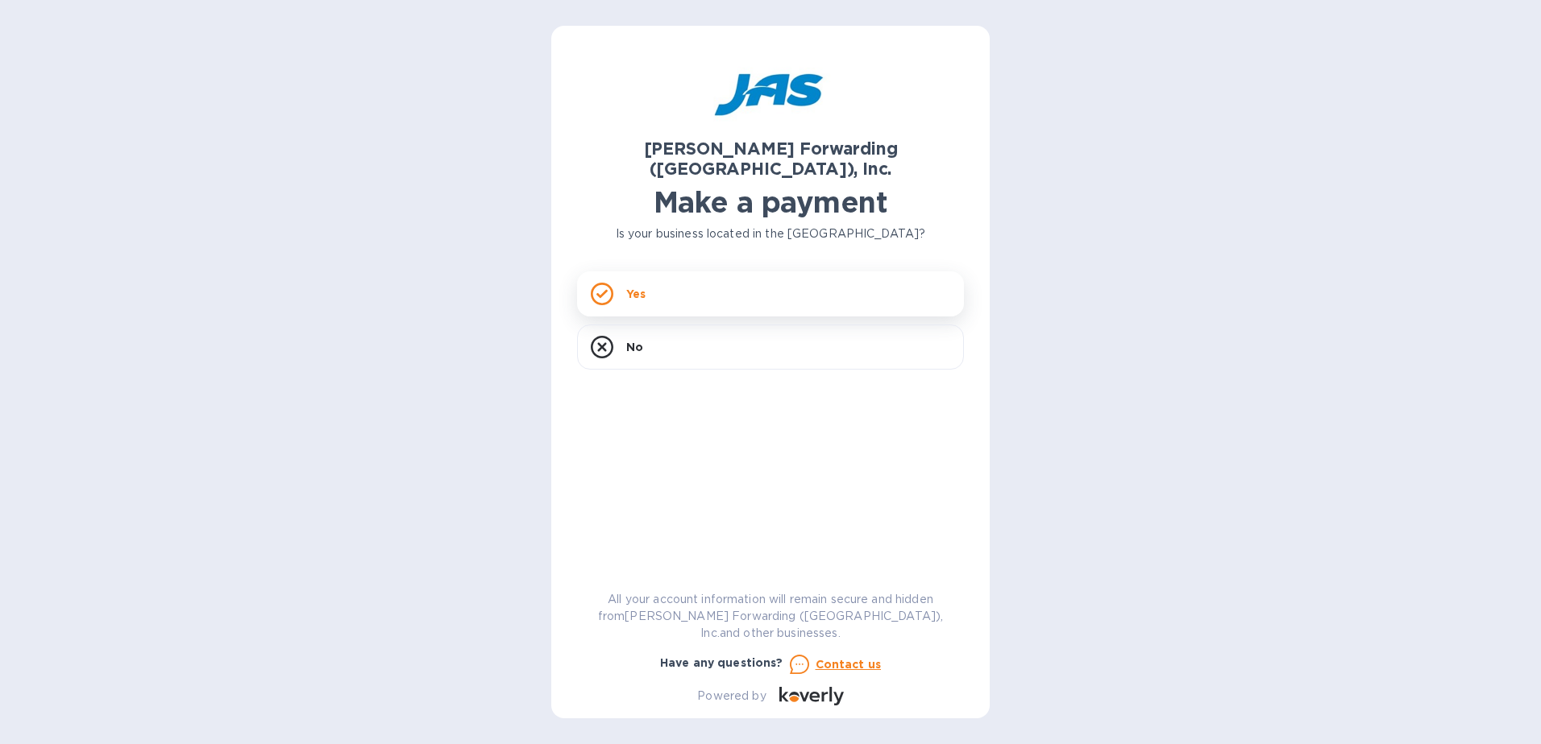
click at [653, 277] on div "Yes" at bounding box center [770, 294] width 387 height 45
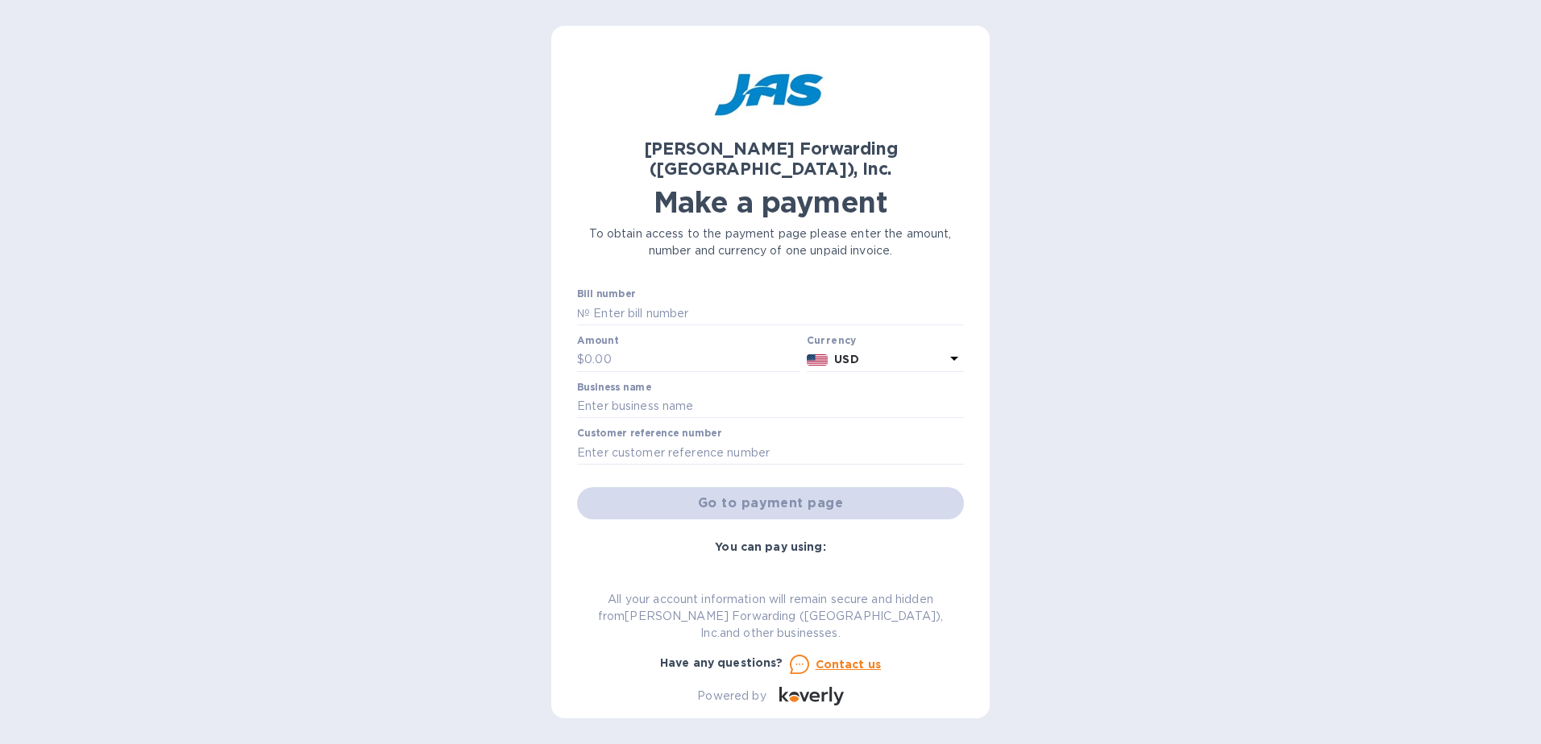
click at [652, 288] on div "Bill number №" at bounding box center [770, 306] width 387 height 37
drag, startPoint x: 652, startPoint y: 280, endPoint x: 654, endPoint y: 292, distance: 11.5
click at [654, 301] on input "text" at bounding box center [777, 313] width 374 height 24
type input "ATL503343821"
type input "324.43"
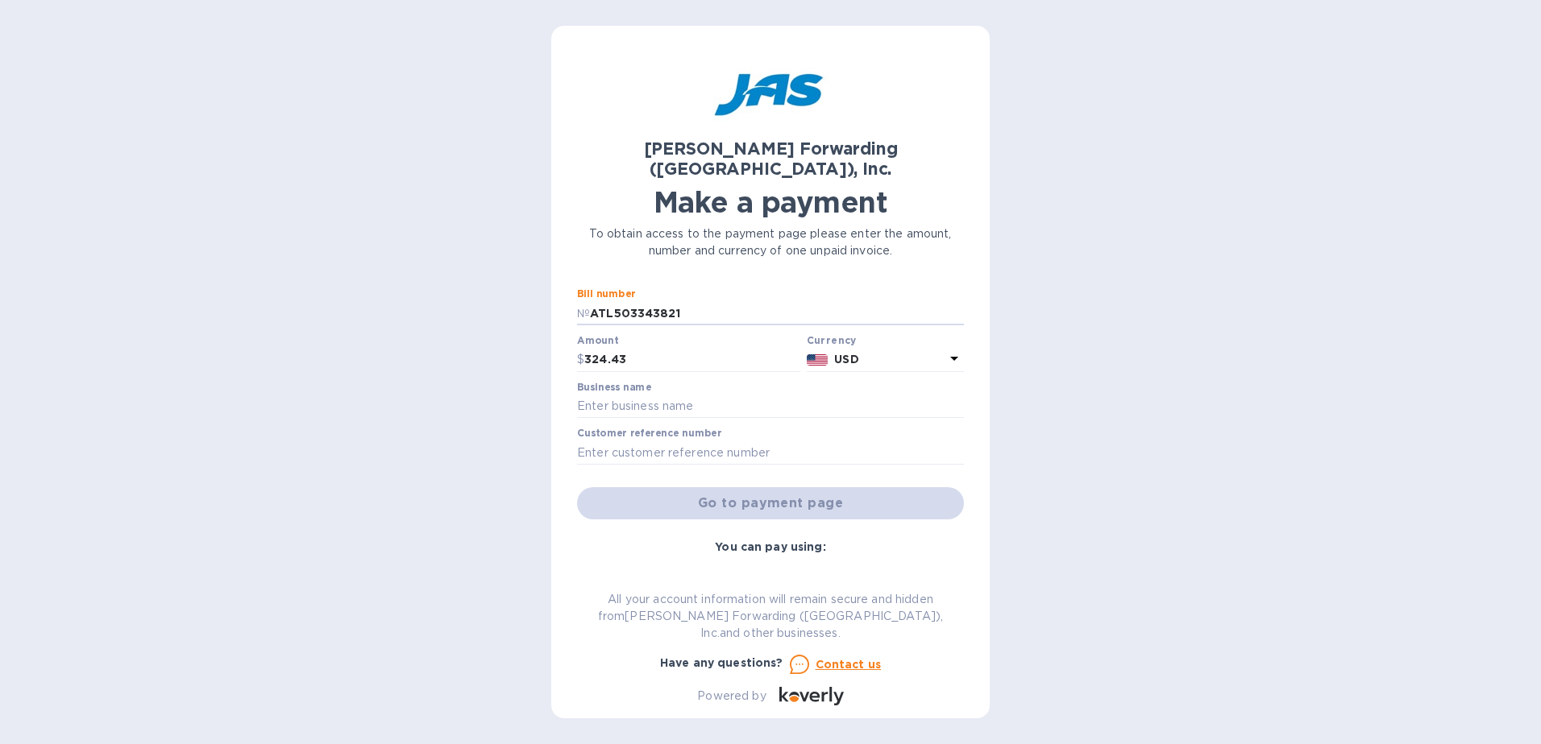
type input "IMALPAL Group Services NA Corp."
type input "IMALNAAAI"
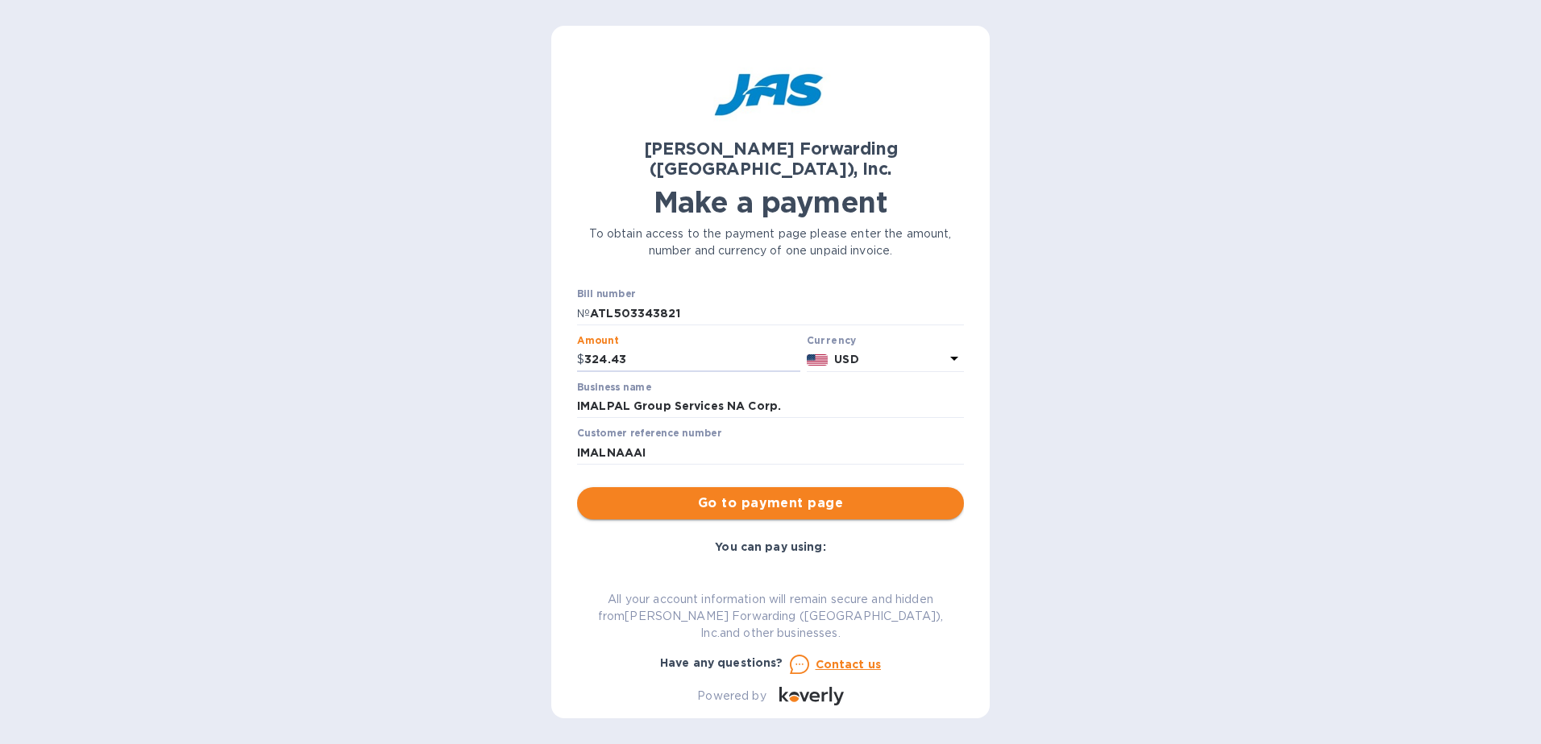
click at [745, 494] on span "Go to payment page" at bounding box center [770, 503] width 361 height 19
